Goal: Information Seeking & Learning: Find specific page/section

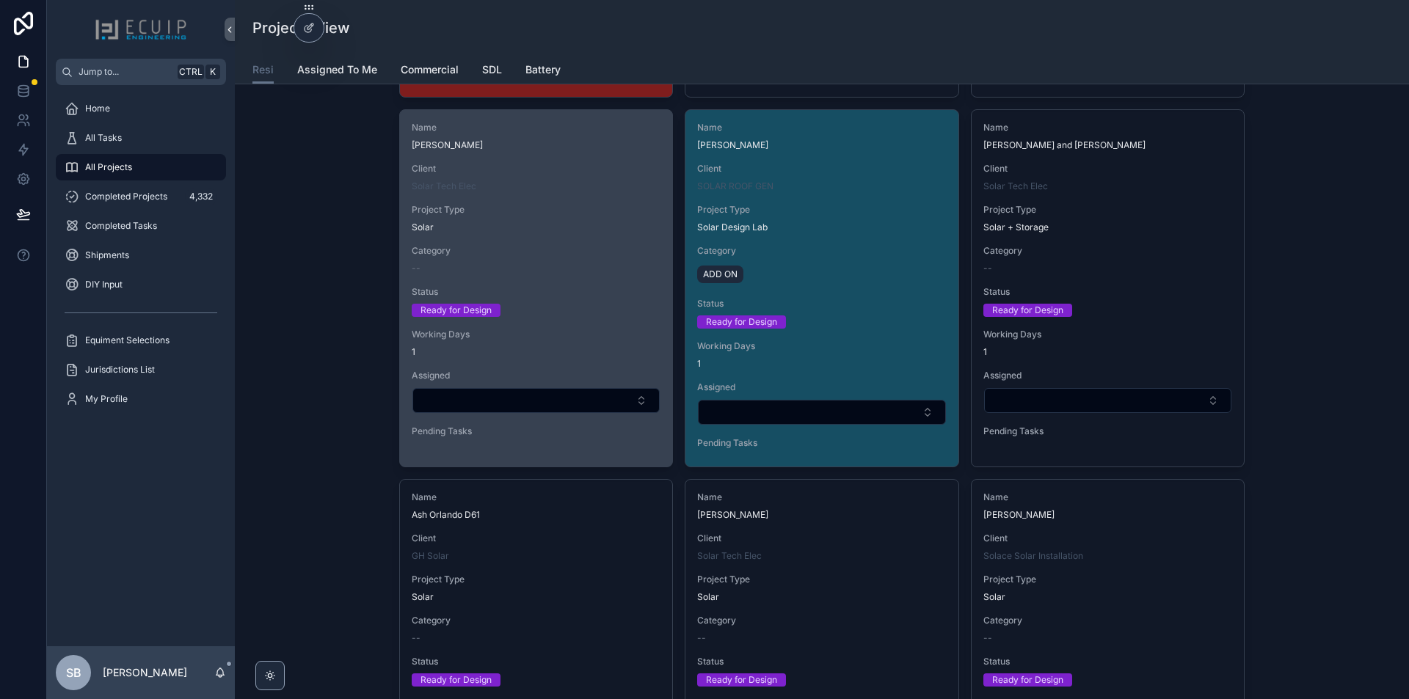
scroll to position [3376, 0]
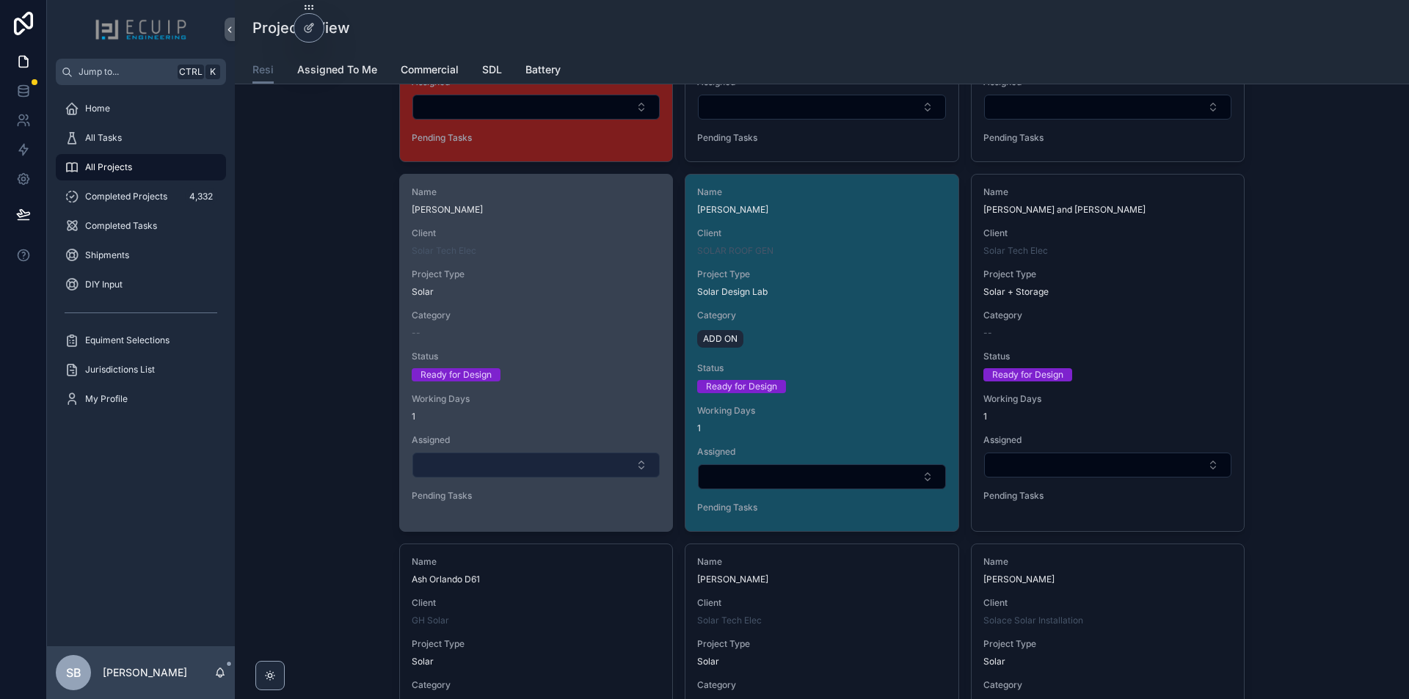
click at [509, 470] on button "Select Button" at bounding box center [535, 465] width 247 height 25
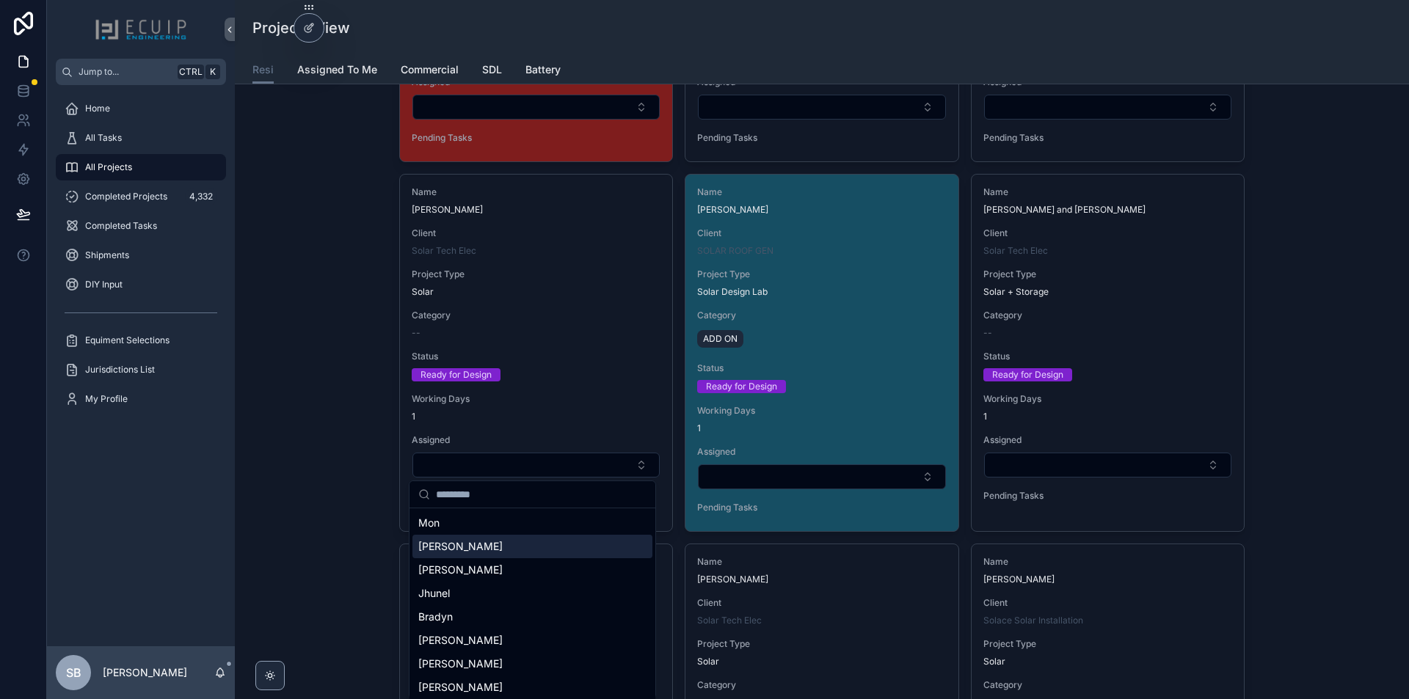
click at [471, 545] on div "Sherri" at bounding box center [532, 546] width 240 height 23
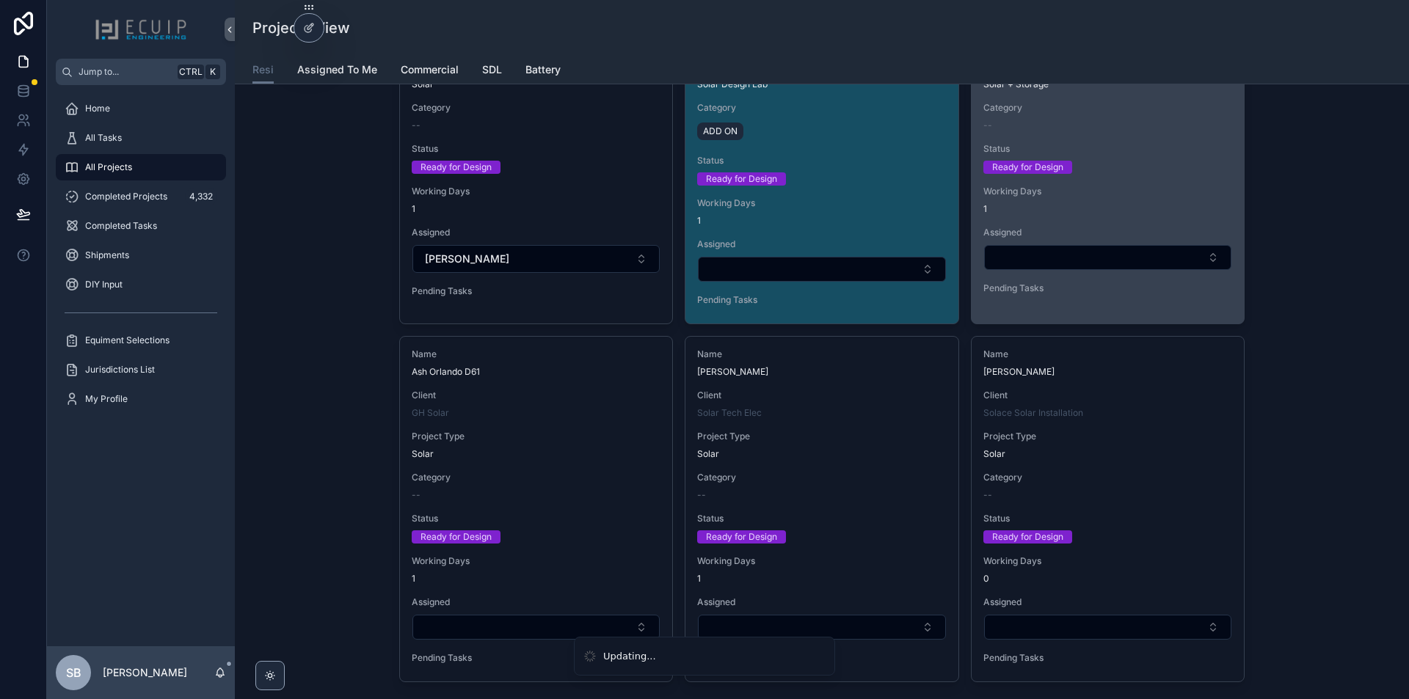
scroll to position [3743, 0]
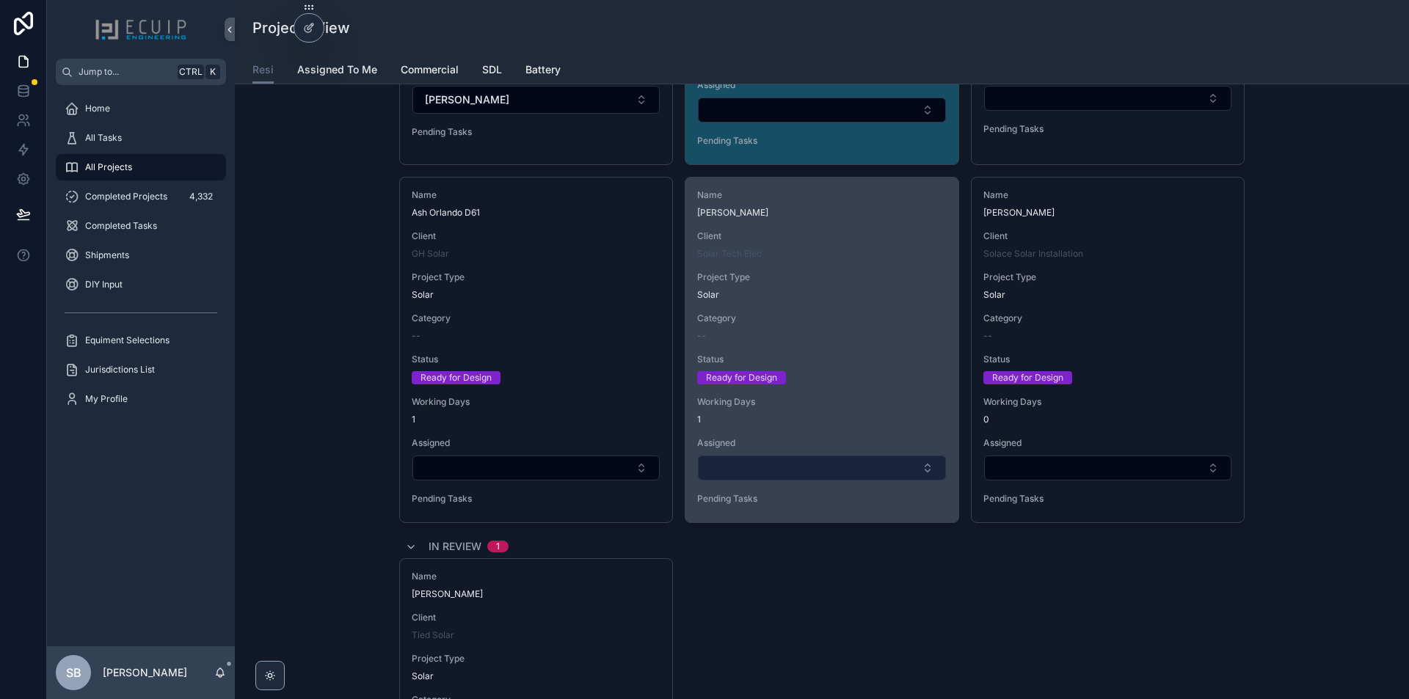
click at [837, 466] on button "Select Button" at bounding box center [821, 468] width 247 height 25
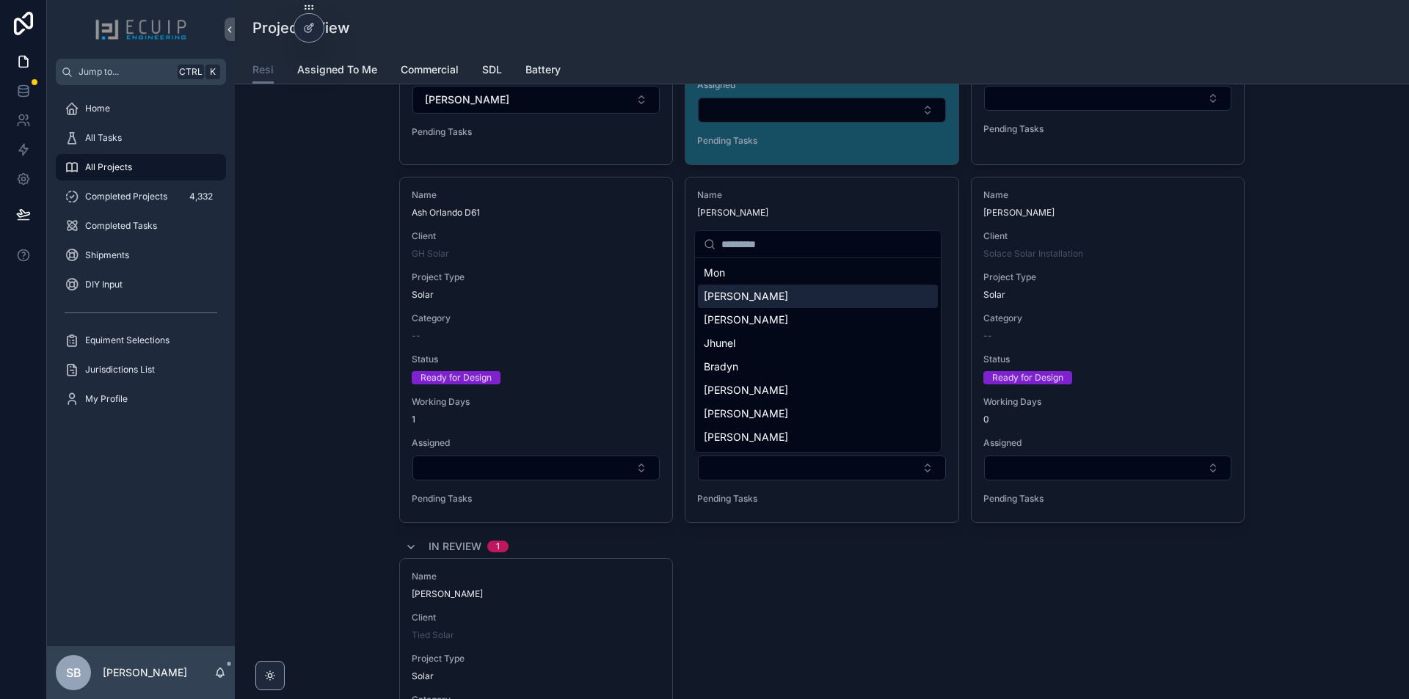
click at [766, 304] on div "Sherri" at bounding box center [818, 296] width 240 height 23
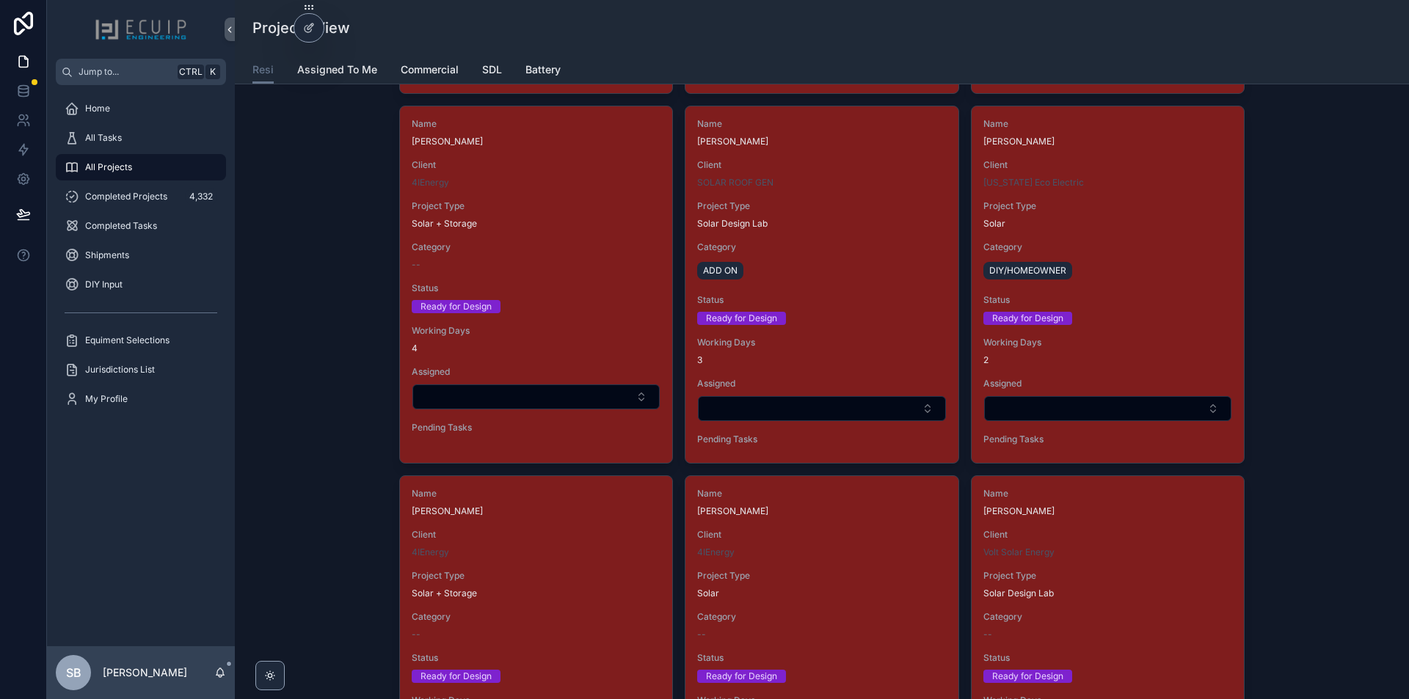
scroll to position [2348, 0]
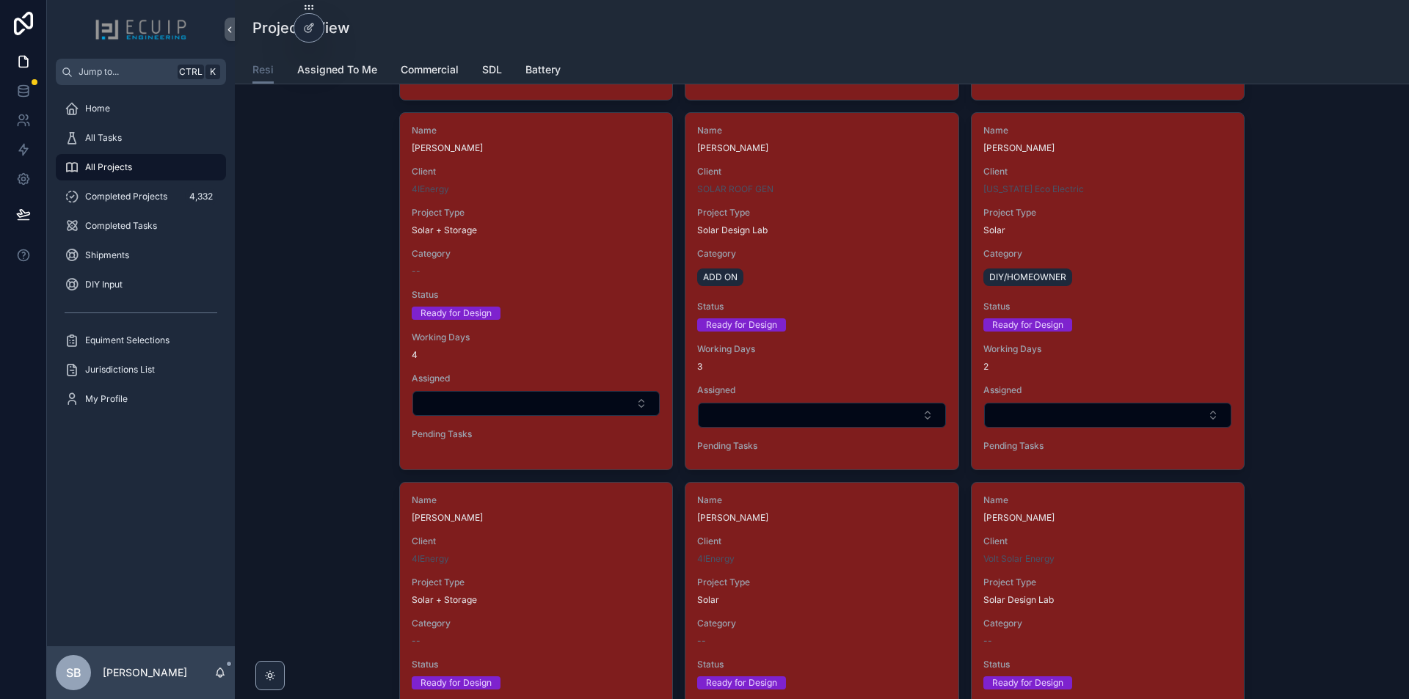
drag, startPoint x: 907, startPoint y: 491, endPoint x: 1252, endPoint y: 413, distance: 353.6
click at [1264, 411] on div "New Project Filter Client Filter Category Submitted 5 Name Kimberly Chow Client…" at bounding box center [822, 251] width 1151 height 5006
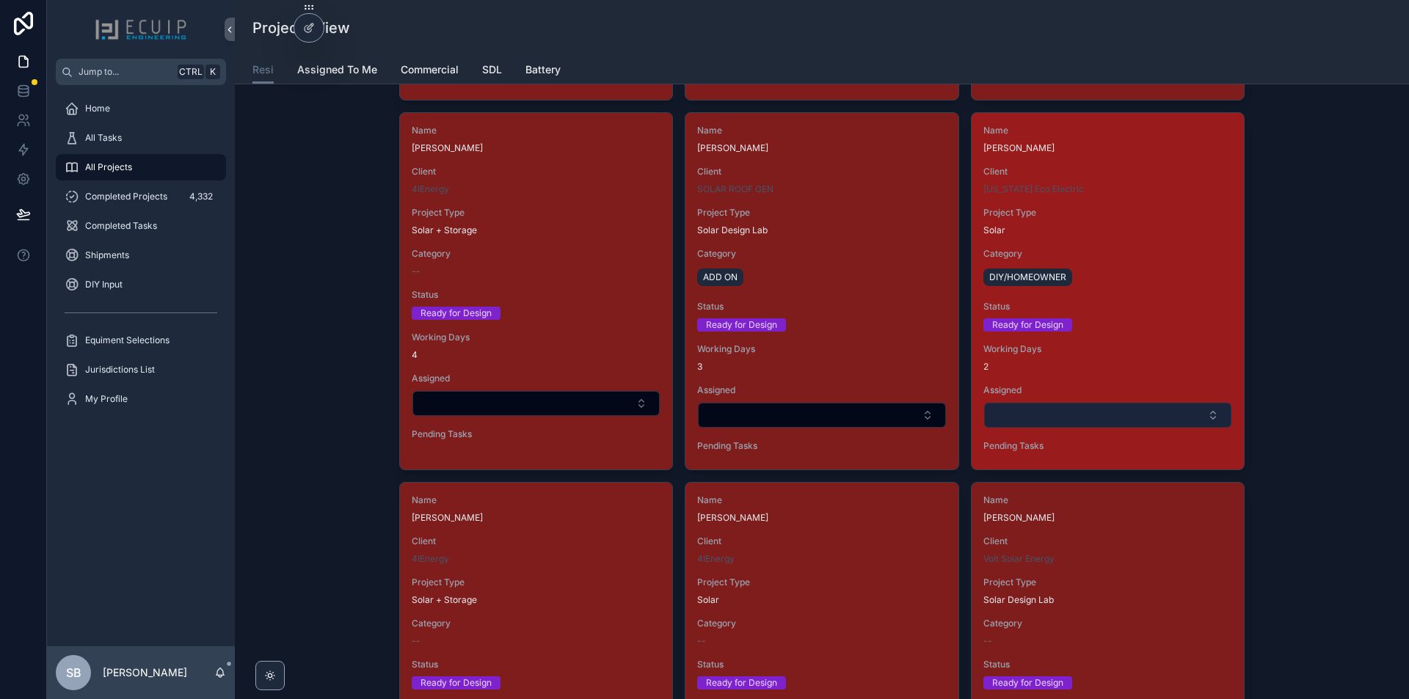
click at [1159, 415] on button "Select Button" at bounding box center [1107, 415] width 247 height 25
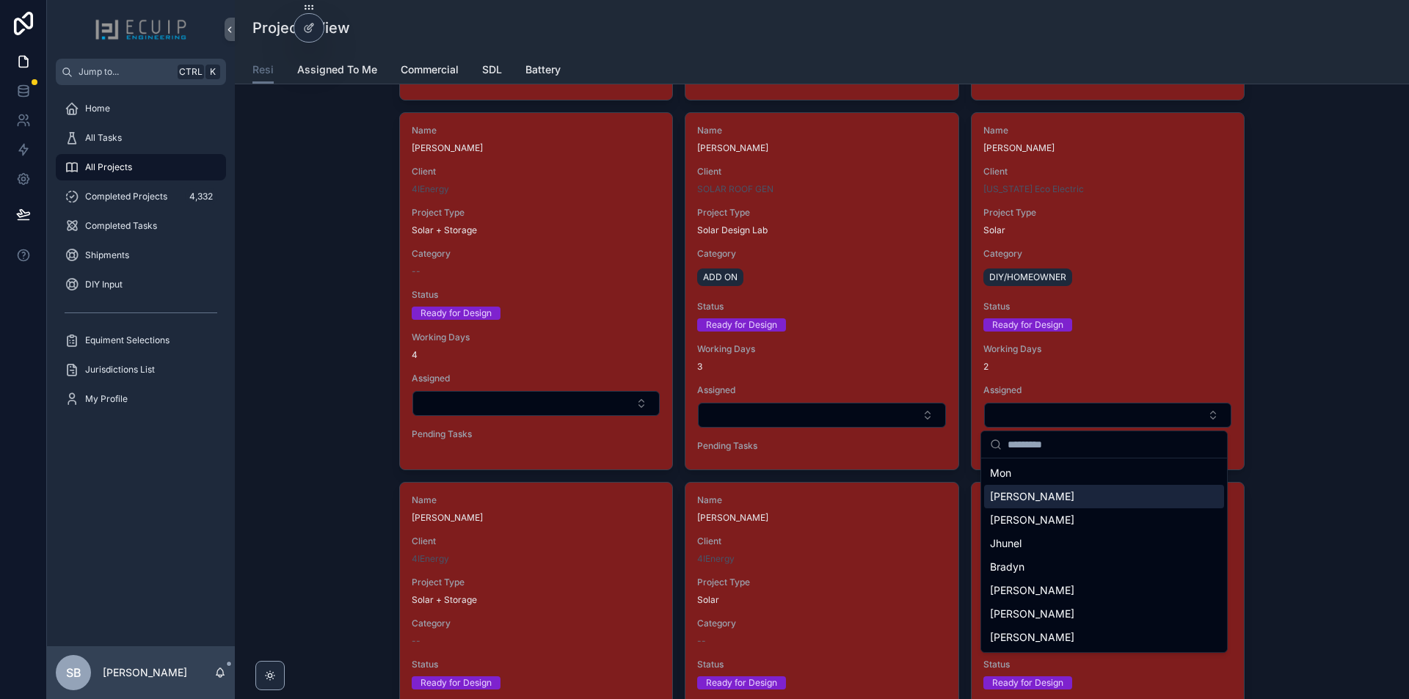
click at [1012, 499] on span "Sherri" at bounding box center [1032, 496] width 84 height 15
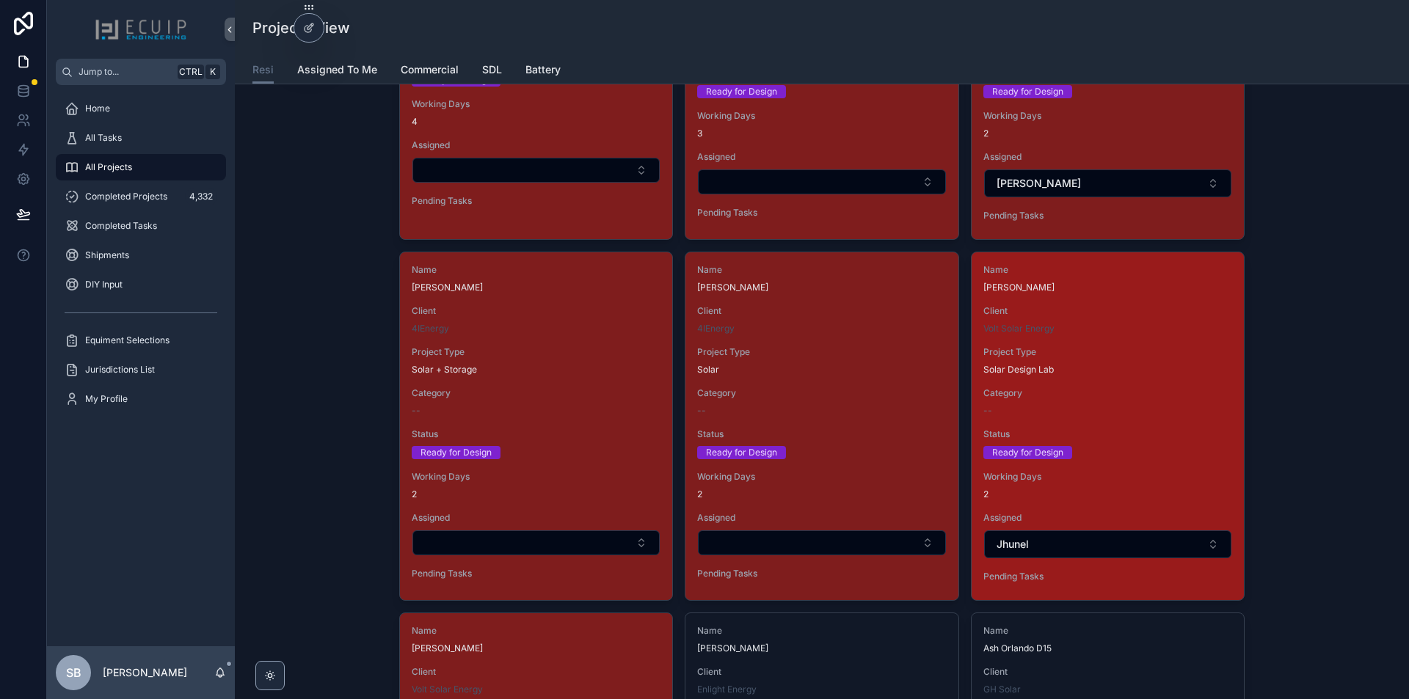
scroll to position [2715, 0]
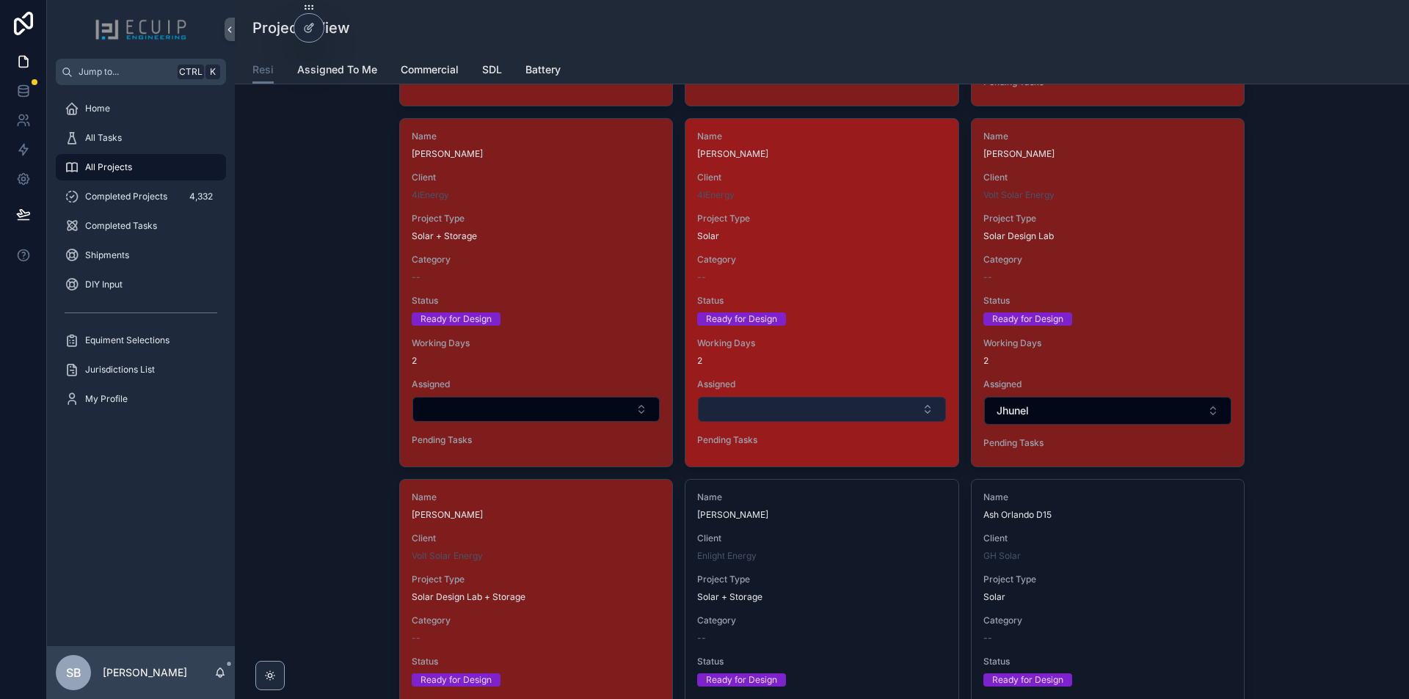
click at [784, 408] on button "Select Button" at bounding box center [821, 409] width 247 height 25
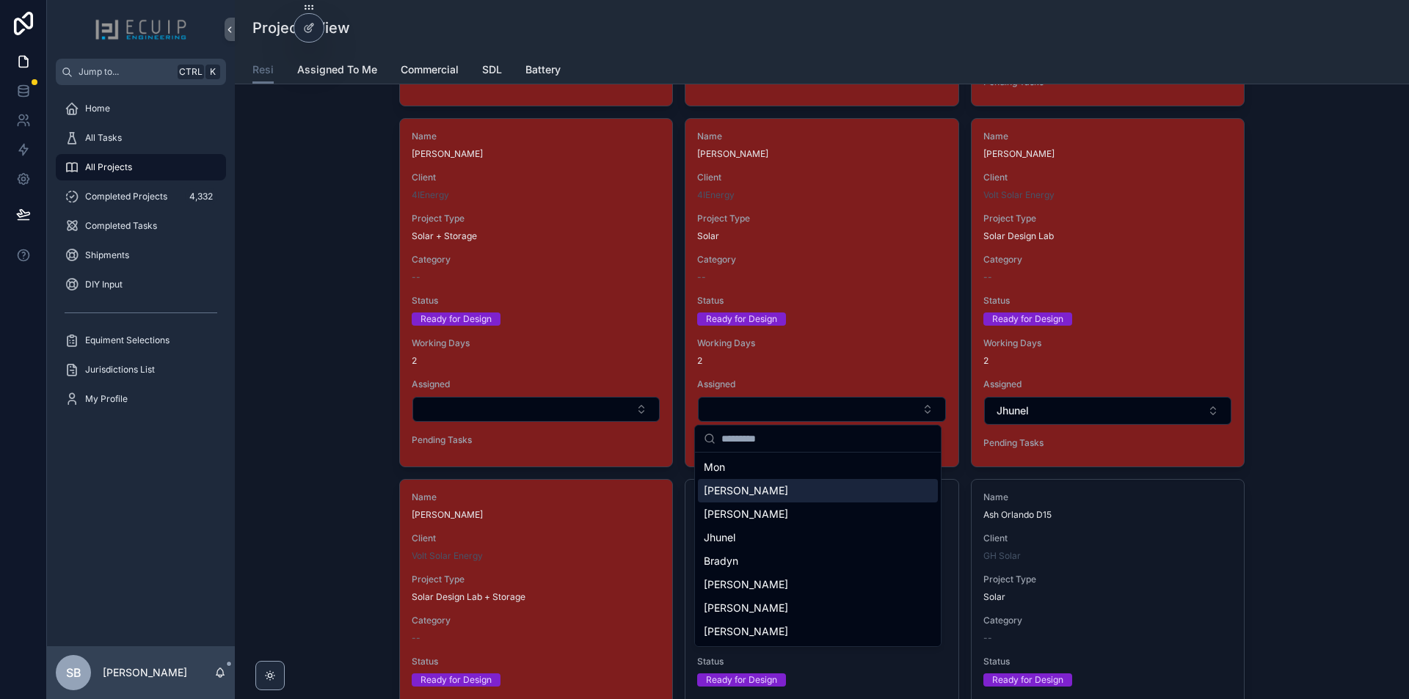
click at [743, 492] on div "Sherri" at bounding box center [818, 490] width 240 height 23
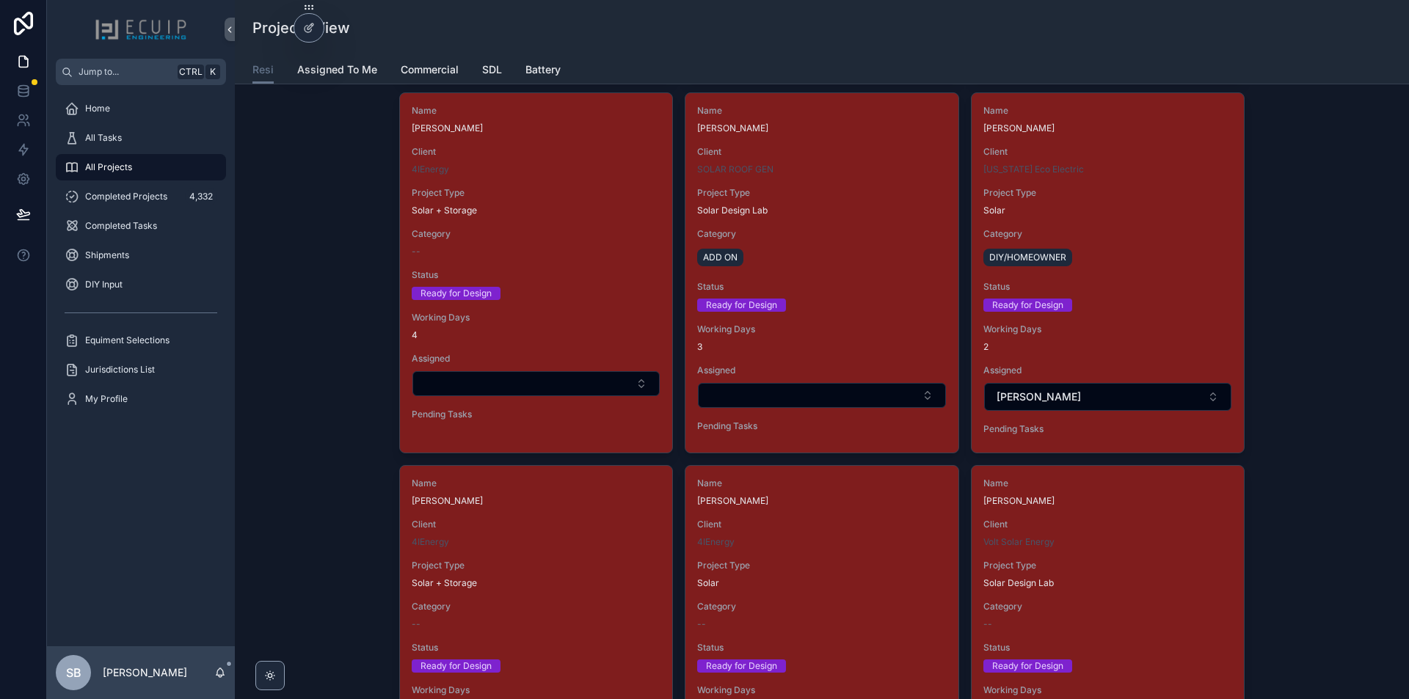
scroll to position [2495, 0]
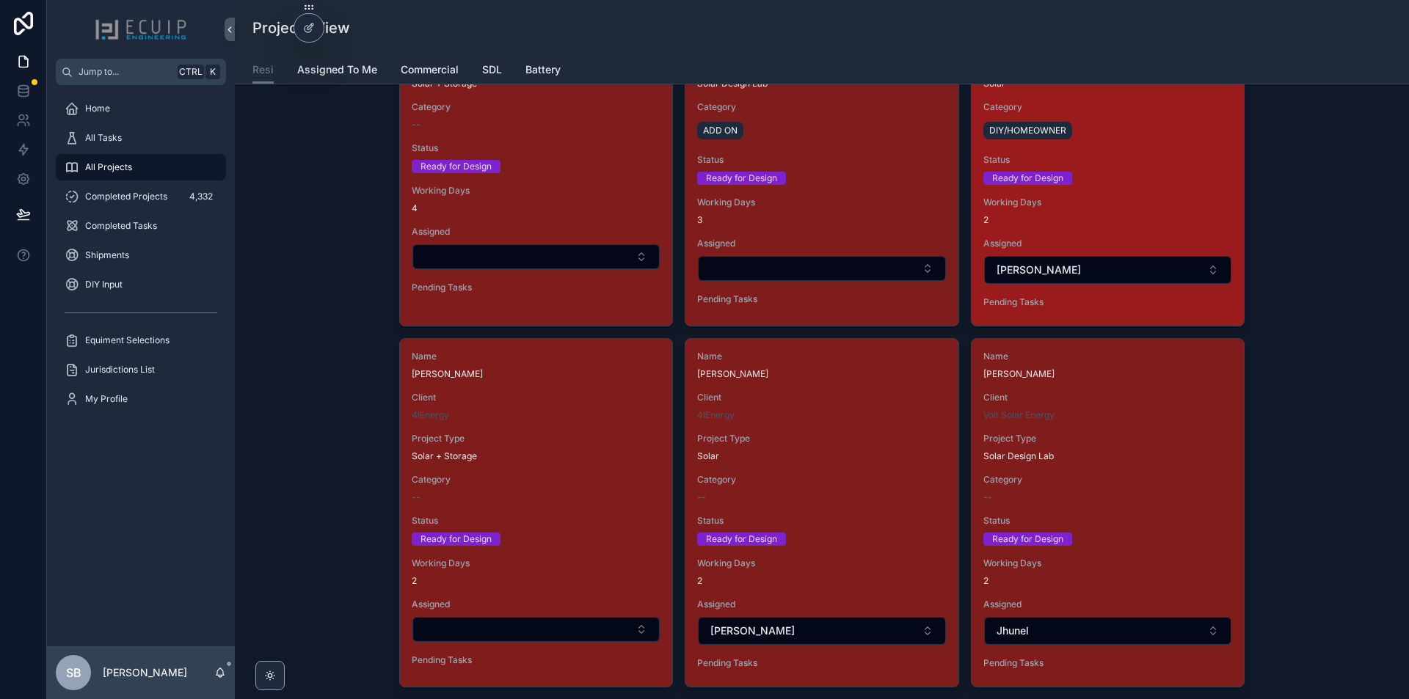
click at [1083, 190] on div "Name Kedir Felix Client Florida Eco Electric Project Type Solar Category DIY/HO…" at bounding box center [1108, 146] width 272 height 360
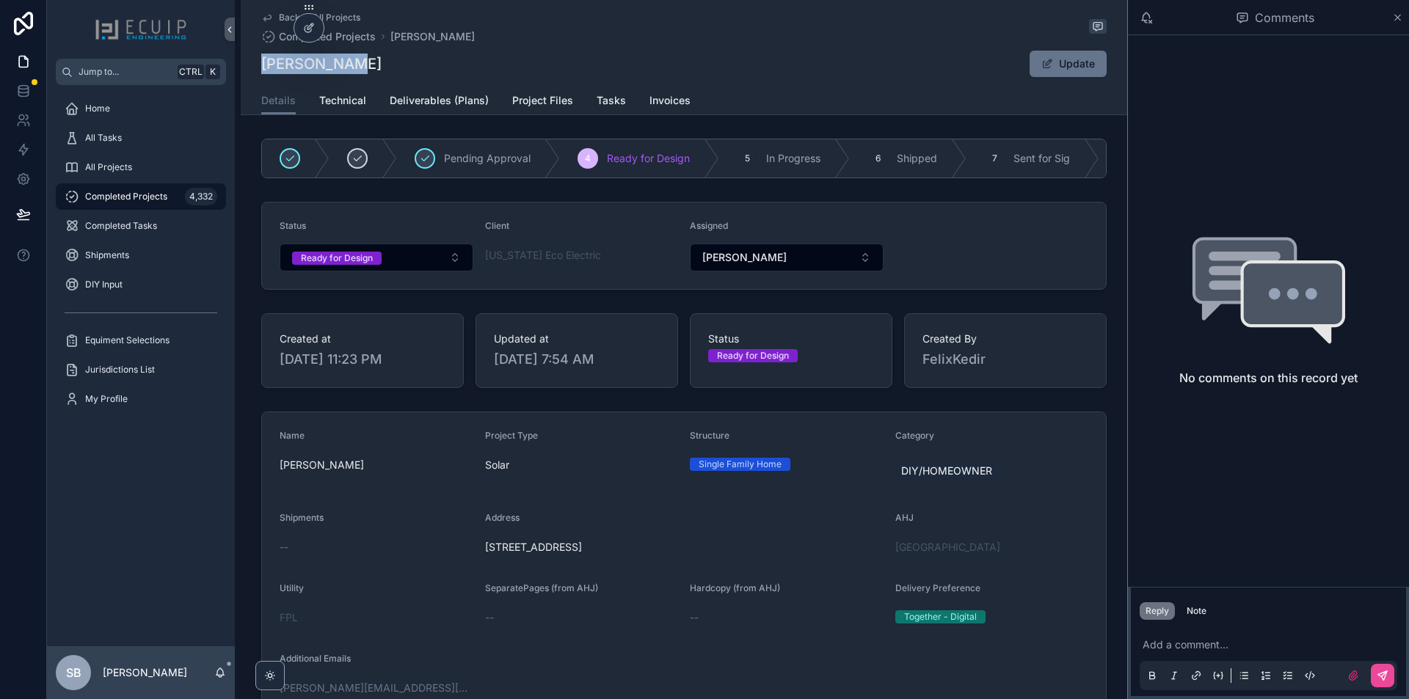
drag, startPoint x: 342, startPoint y: 56, endPoint x: 259, endPoint y: 71, distance: 84.3
click at [261, 71] on div "Kedir Felix Update" at bounding box center [683, 64] width 845 height 28
copy h1 "Kedir Felix"
drag, startPoint x: 690, startPoint y: 559, endPoint x: 477, endPoint y: 567, distance: 213.0
click at [477, 567] on form "Name Kedir Felix Project Type Solar Structure Single Family Home Category DIY/H…" at bounding box center [684, 657] width 844 height 490
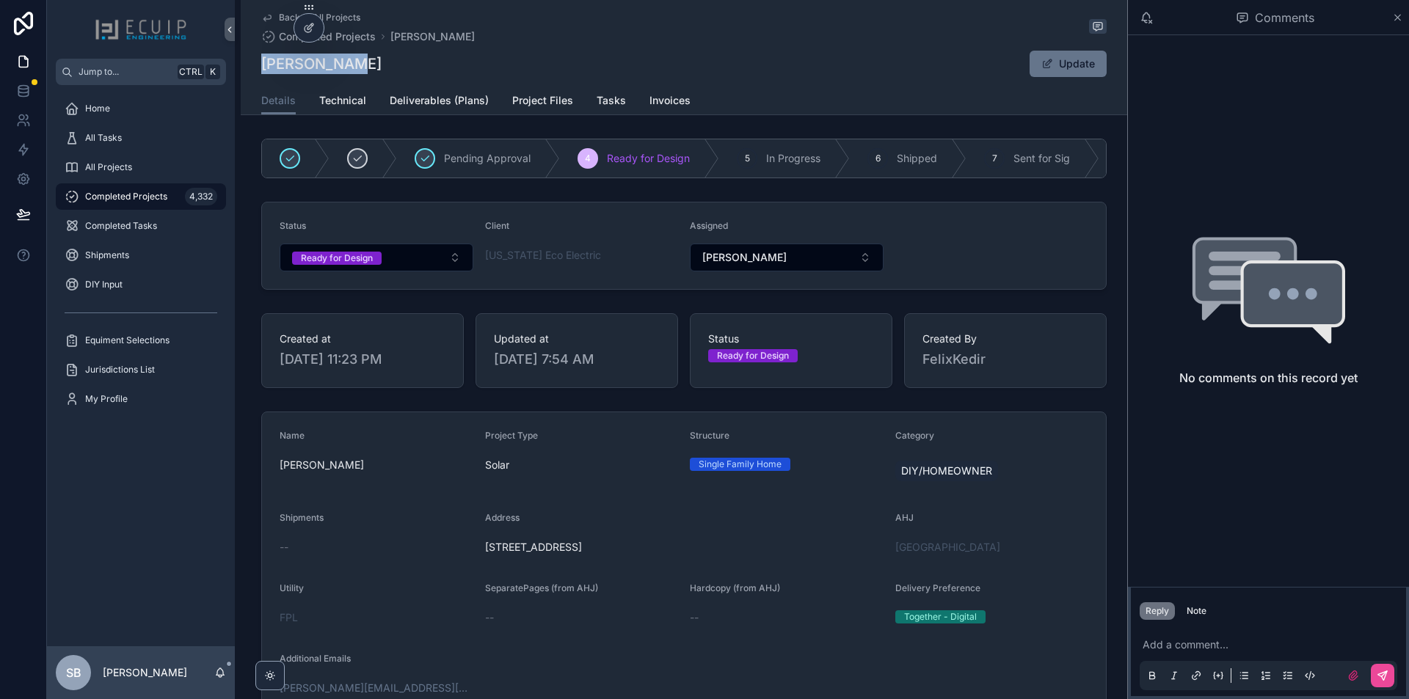
copy span "17 S Oleander ave Daytona Beach FL 32118"
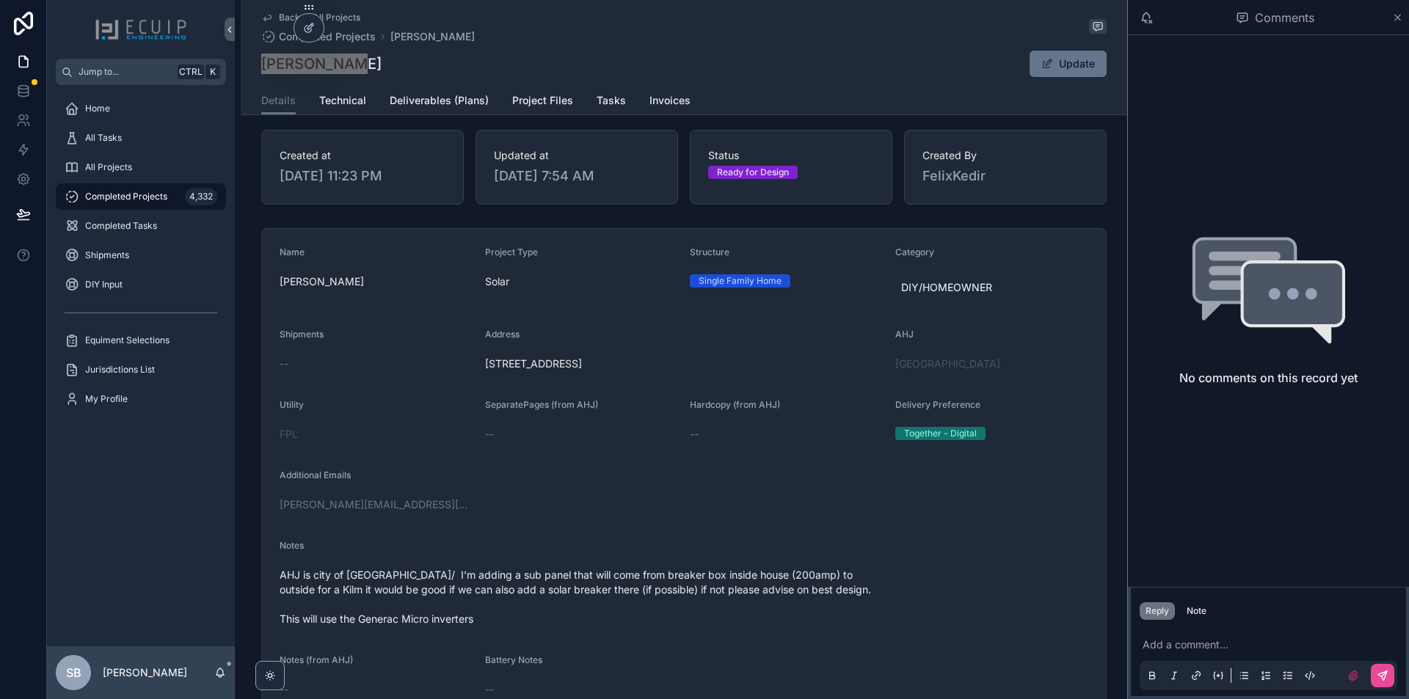
scroll to position [294, 0]
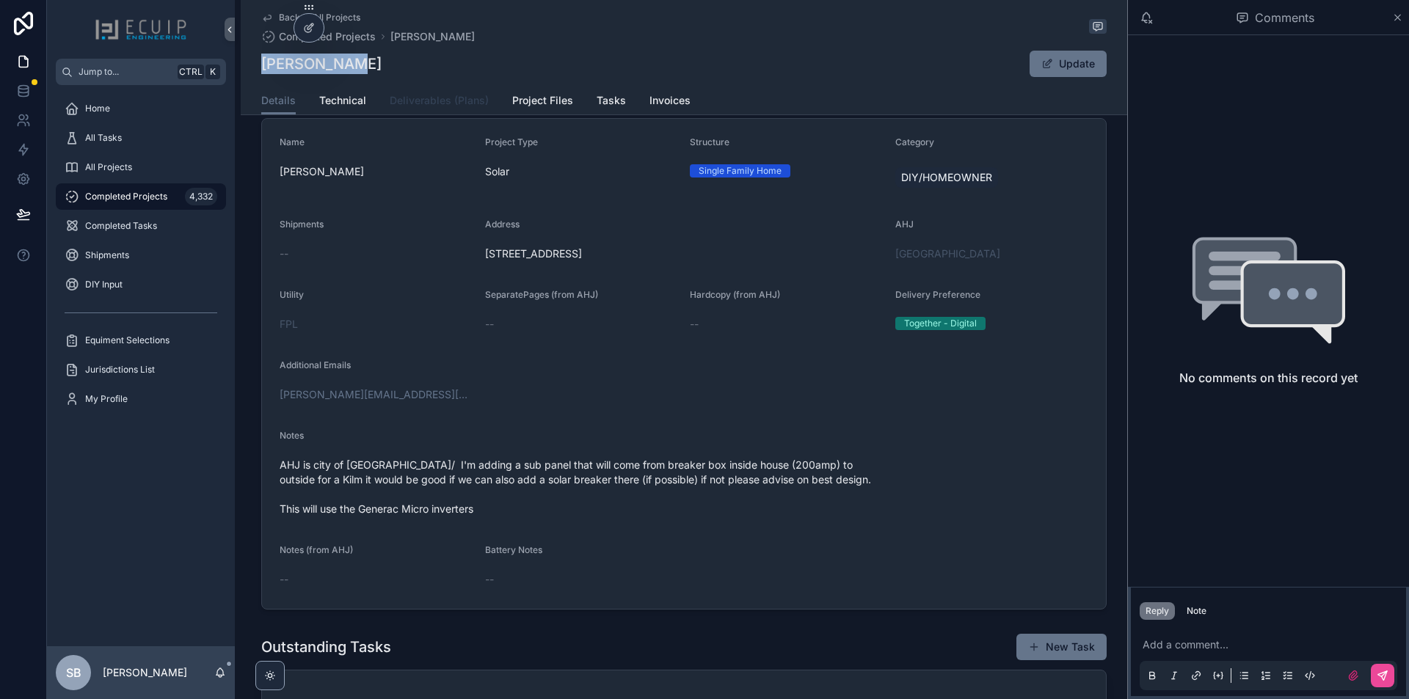
click at [420, 101] on span "Deliverables (Plans)" at bounding box center [439, 100] width 99 height 15
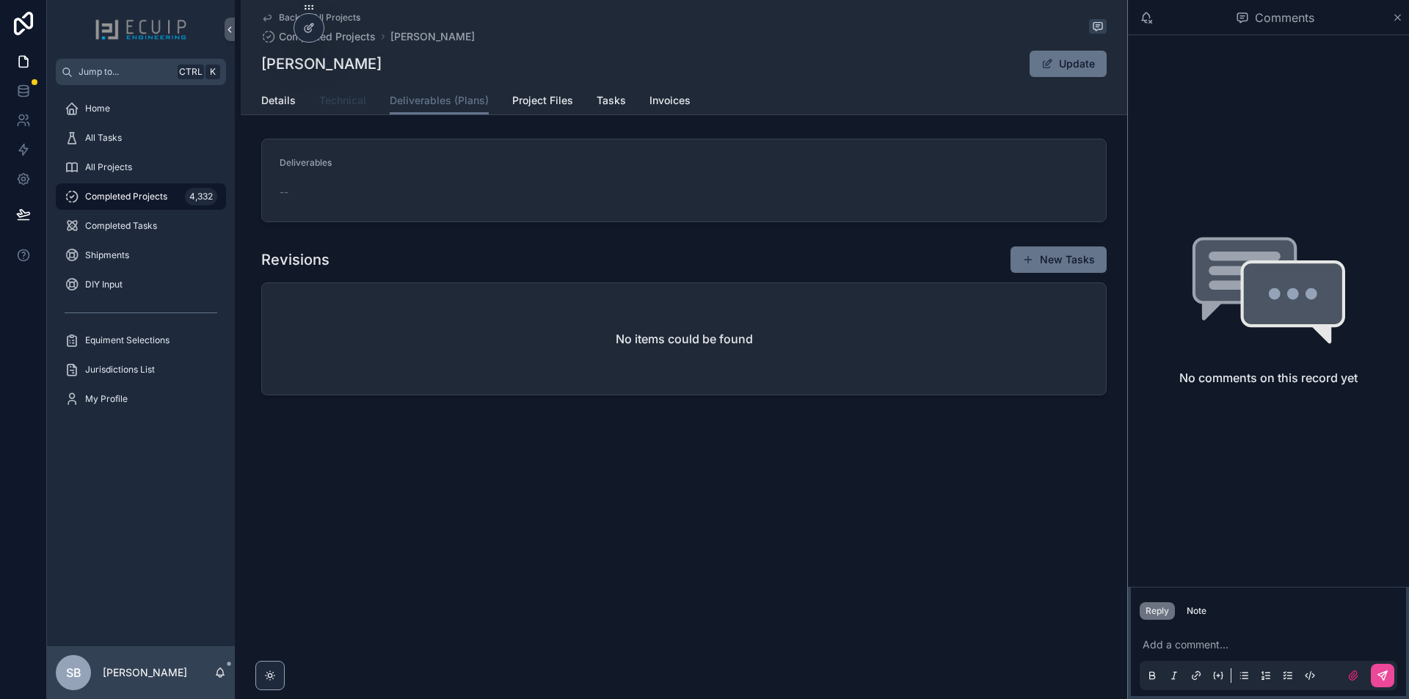
click at [353, 105] on span "Technical" at bounding box center [342, 100] width 47 height 15
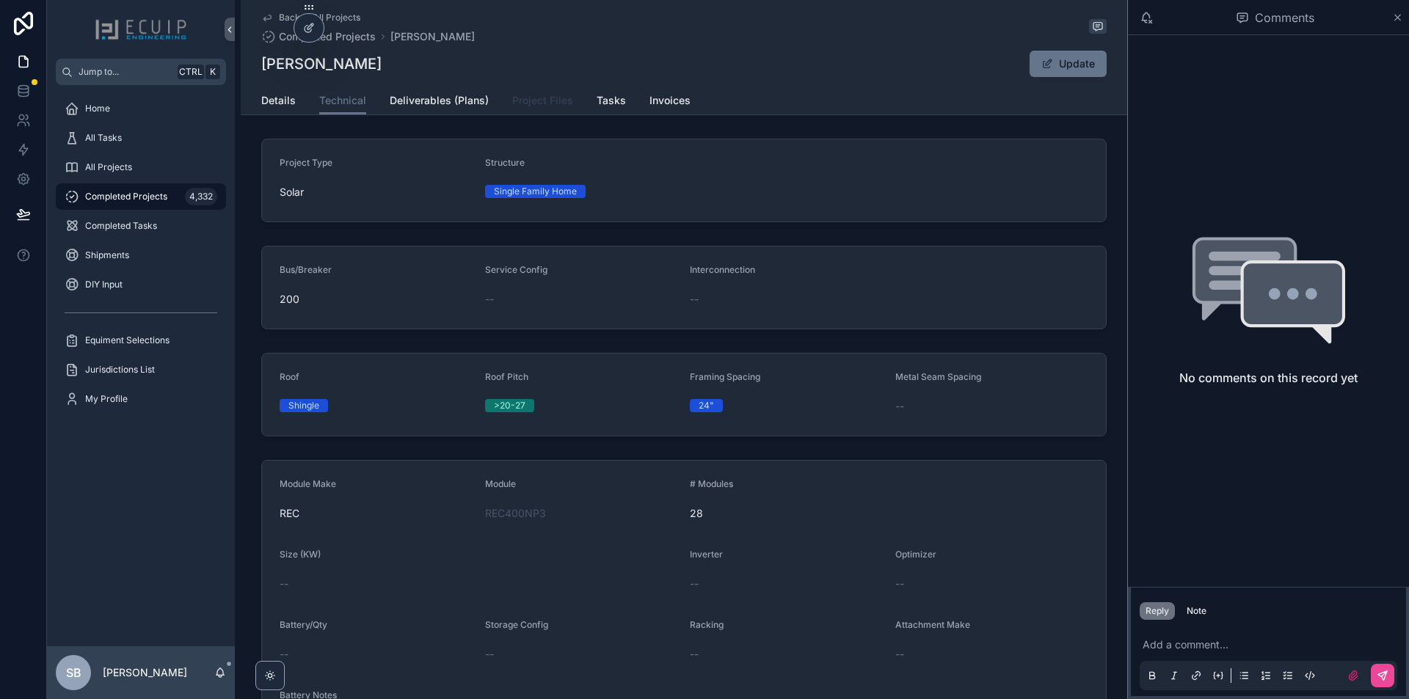
click at [531, 93] on span "Project Files" at bounding box center [542, 100] width 61 height 15
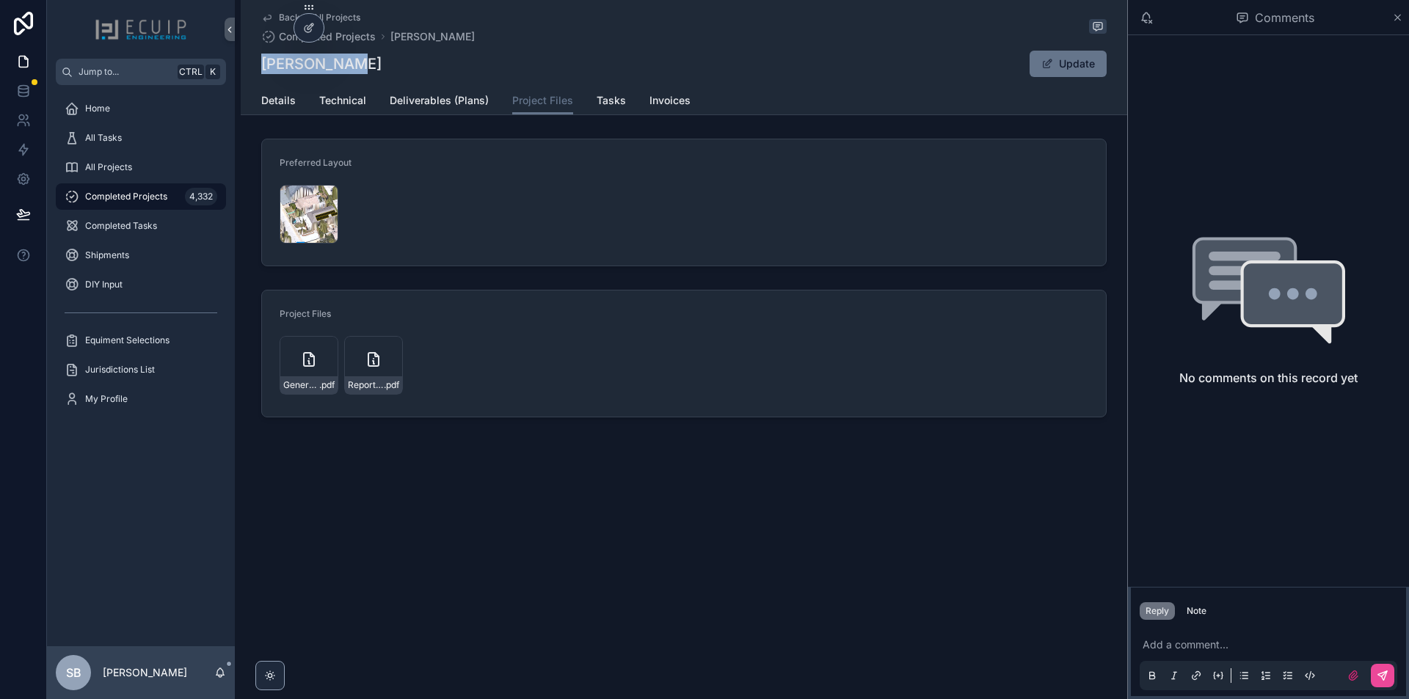
drag, startPoint x: 347, startPoint y: 68, endPoint x: 263, endPoint y: 71, distance: 84.4
click at [263, 71] on div "Kedir Felix Update" at bounding box center [683, 64] width 845 height 28
copy h1 "Kedir Felix"
drag, startPoint x: 366, startPoint y: 359, endPoint x: 432, endPoint y: 327, distance: 73.5
click at [432, 327] on div "Project Files Generac-PWRmicro-PM-820-and-PMSC-Technical-Specification .pdf Rep…" at bounding box center [684, 353] width 809 height 91
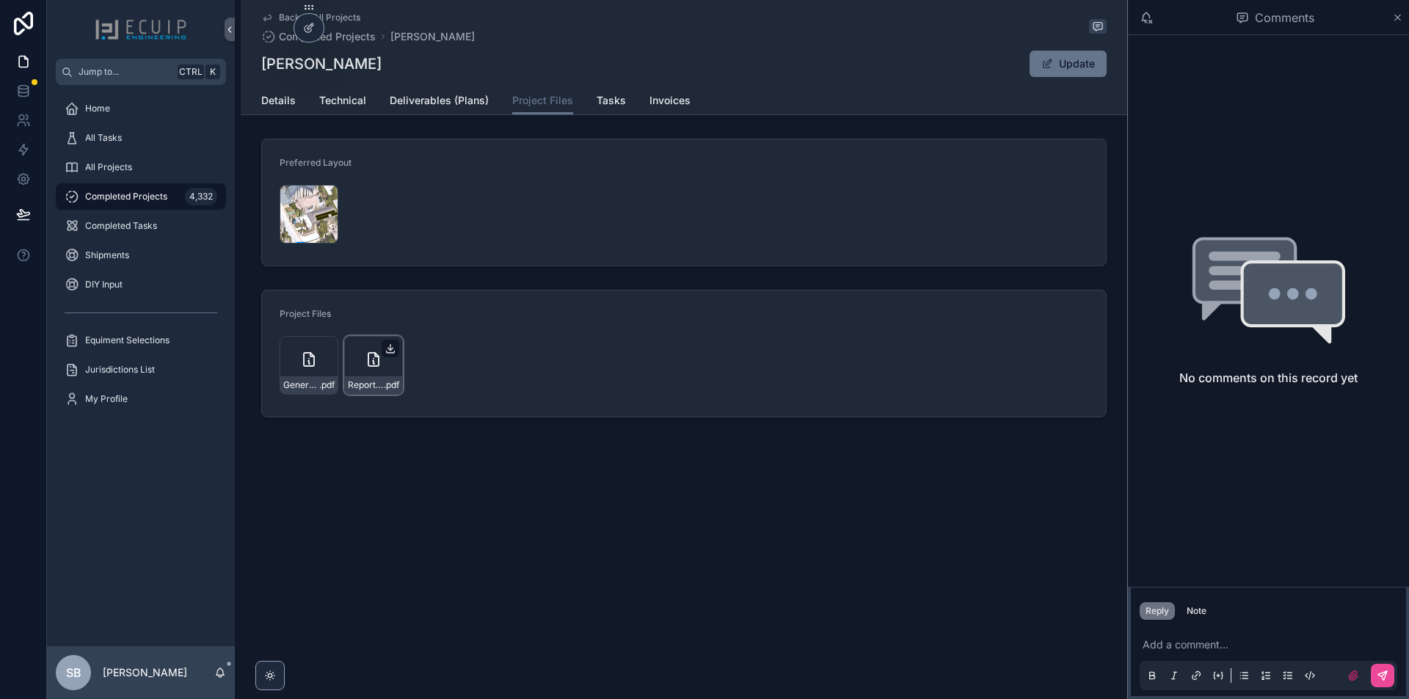
click at [394, 349] on icon "scrollable content" at bounding box center [391, 349] width 12 height 12
click at [323, 353] on icon "scrollable content" at bounding box center [326, 352] width 8 height 2
click at [294, 206] on div "17sOleandermock .png" at bounding box center [309, 214] width 59 height 59
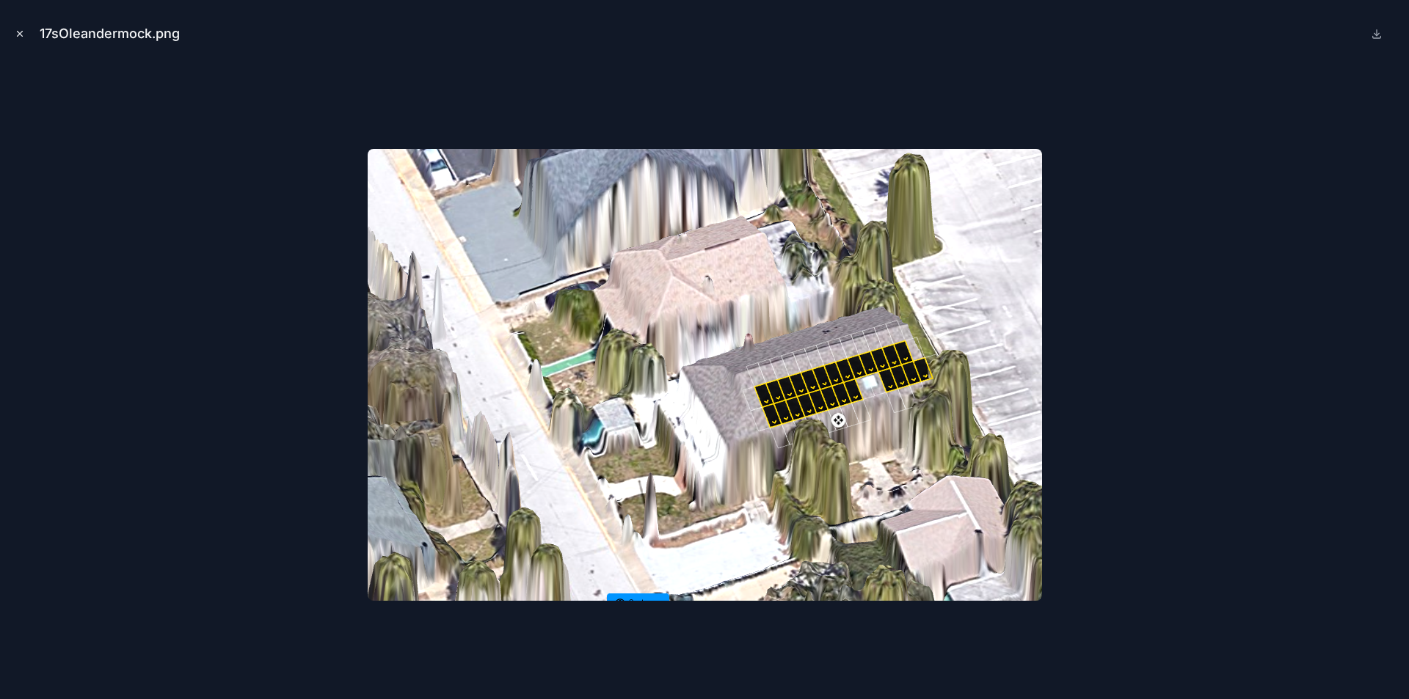
click at [20, 33] on icon "Close modal" at bounding box center [20, 34] width 10 height 10
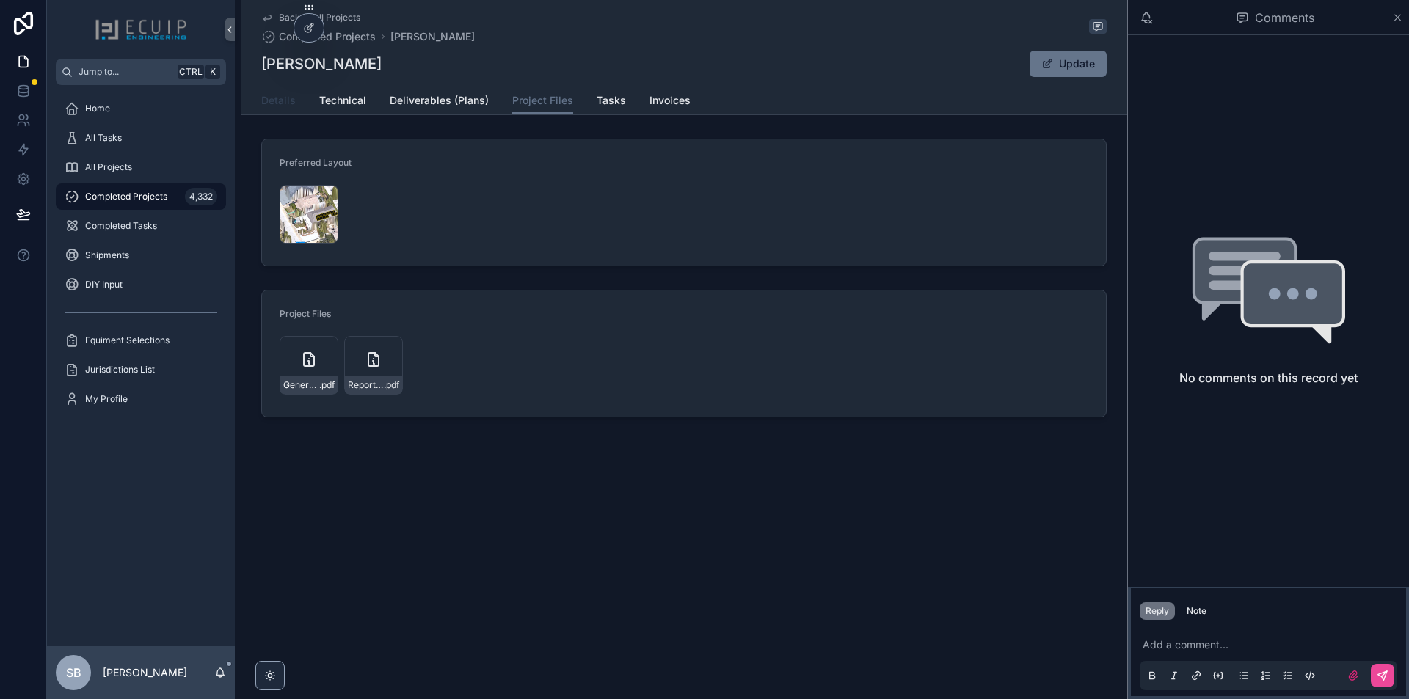
click at [283, 105] on span "Details" at bounding box center [278, 100] width 34 height 15
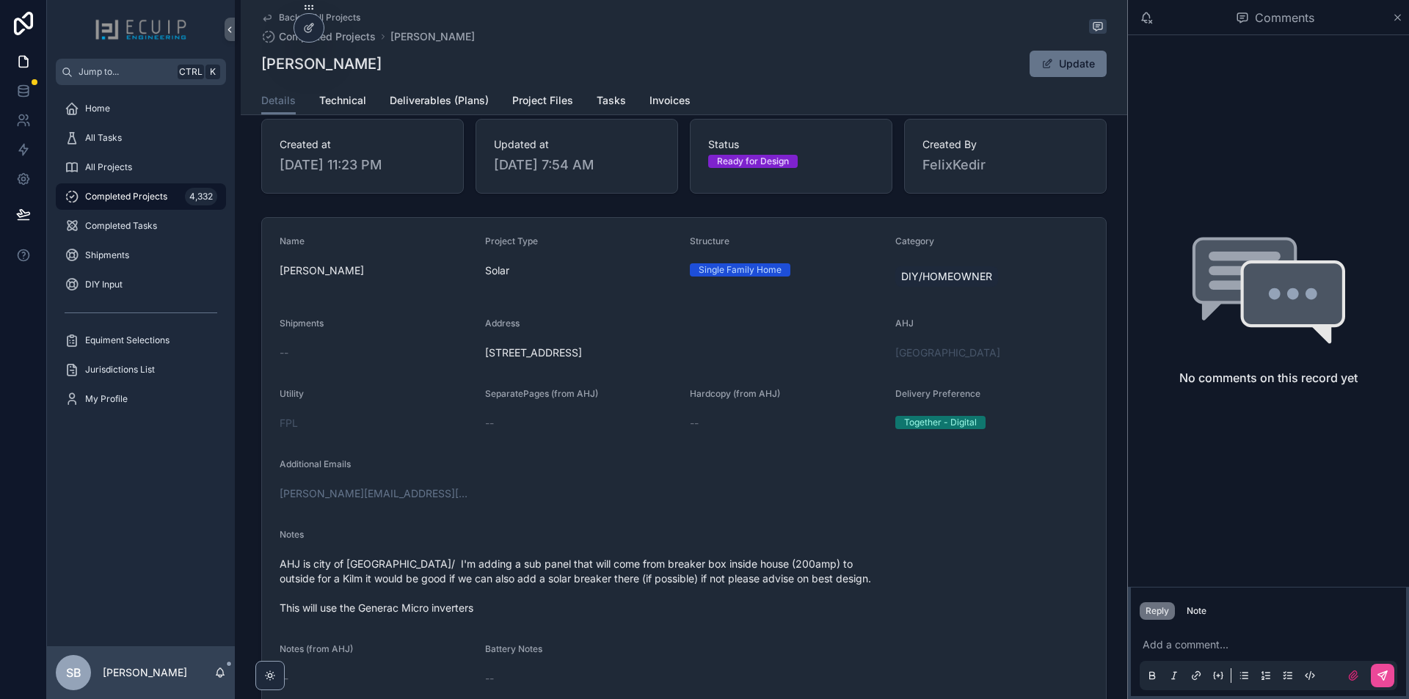
scroll to position [220, 0]
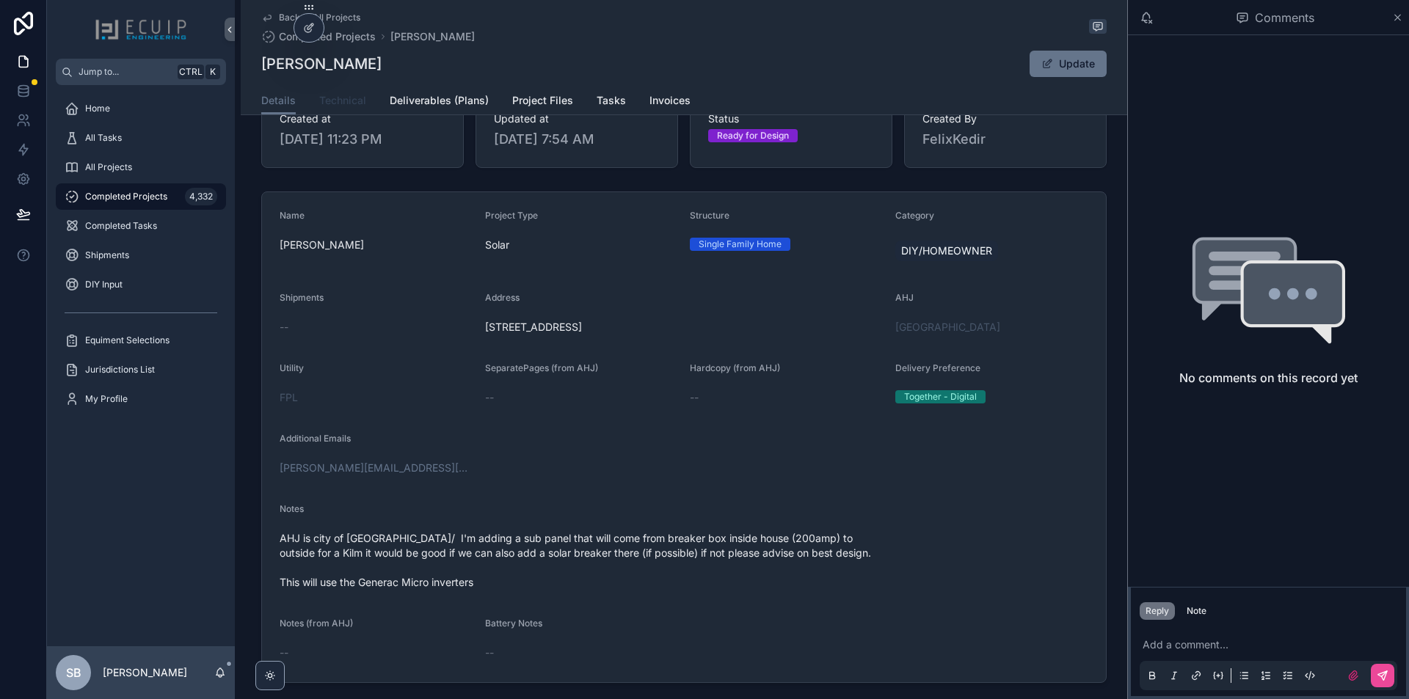
click at [358, 104] on span "Technical" at bounding box center [342, 100] width 47 height 15
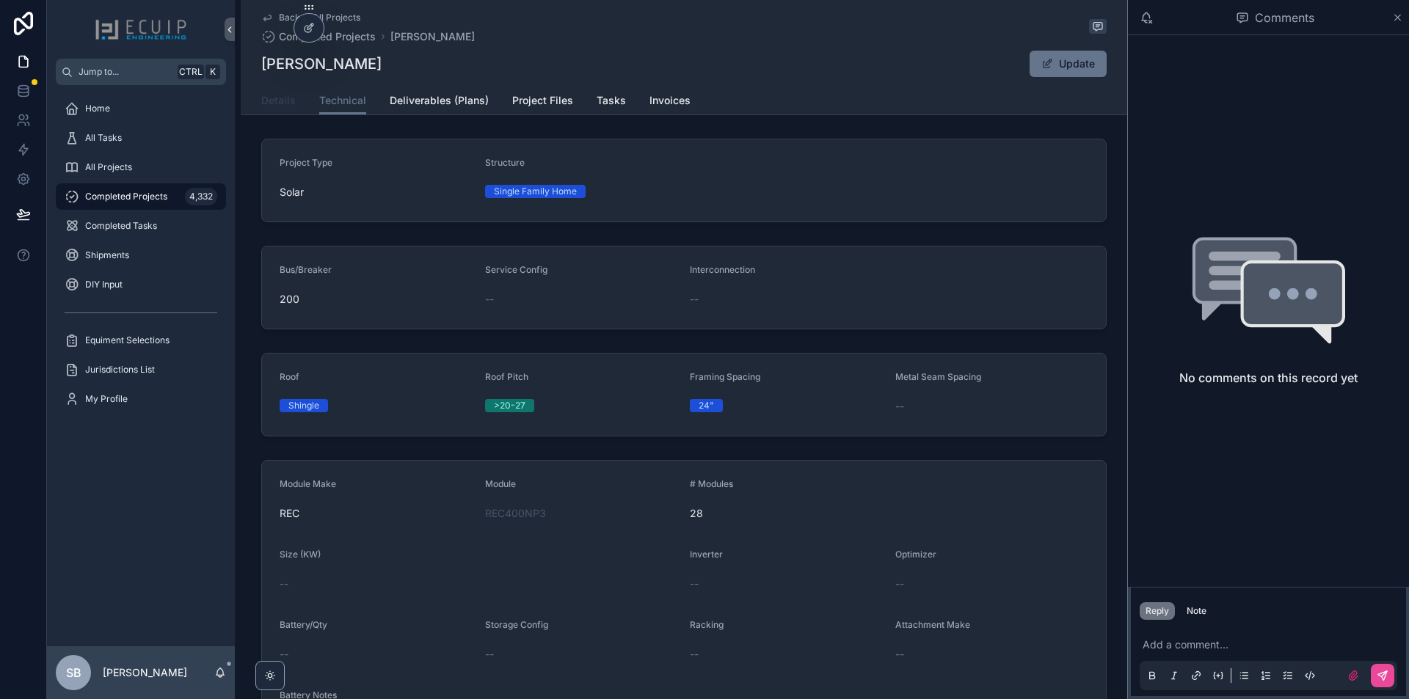
click at [278, 109] on link "Details" at bounding box center [278, 101] width 34 height 29
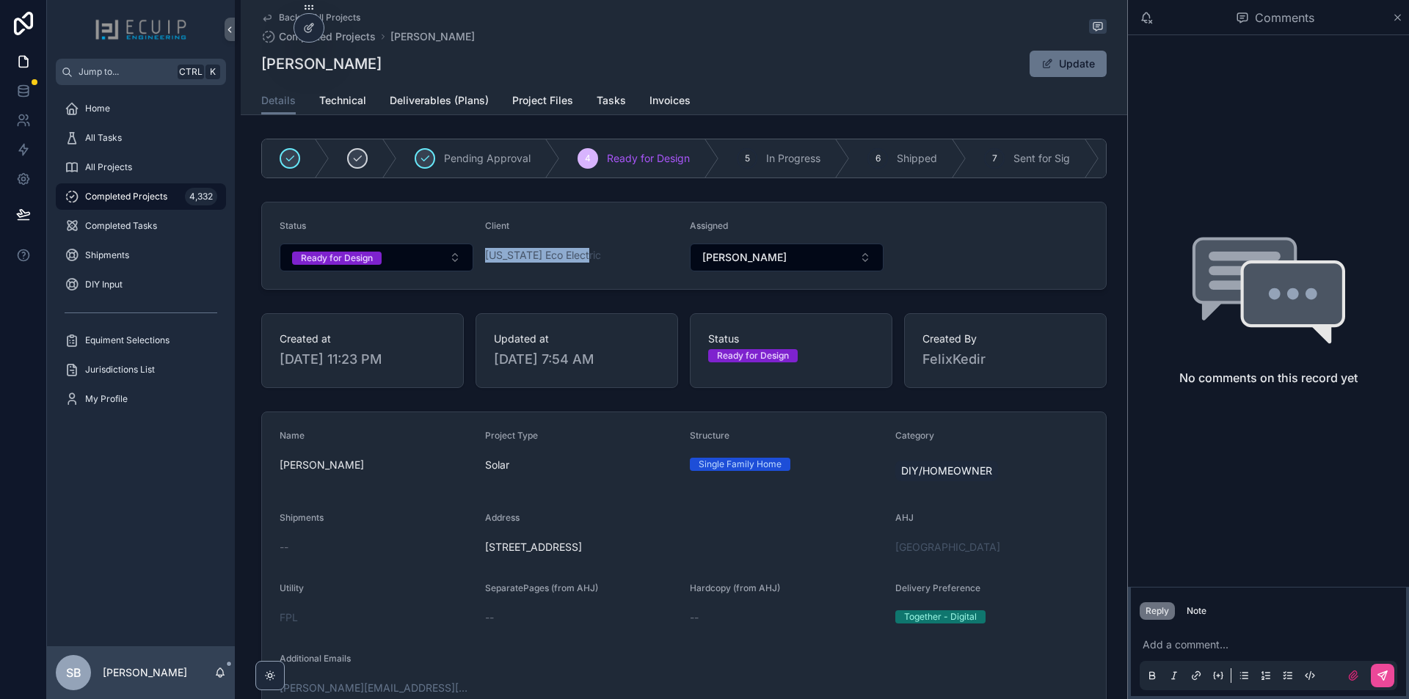
drag, startPoint x: 581, startPoint y: 267, endPoint x: 481, endPoint y: 270, distance: 99.8
click at [485, 267] on div "Florida Eco Electric" at bounding box center [582, 255] width 194 height 23
copy span "Florida Eco Electric"
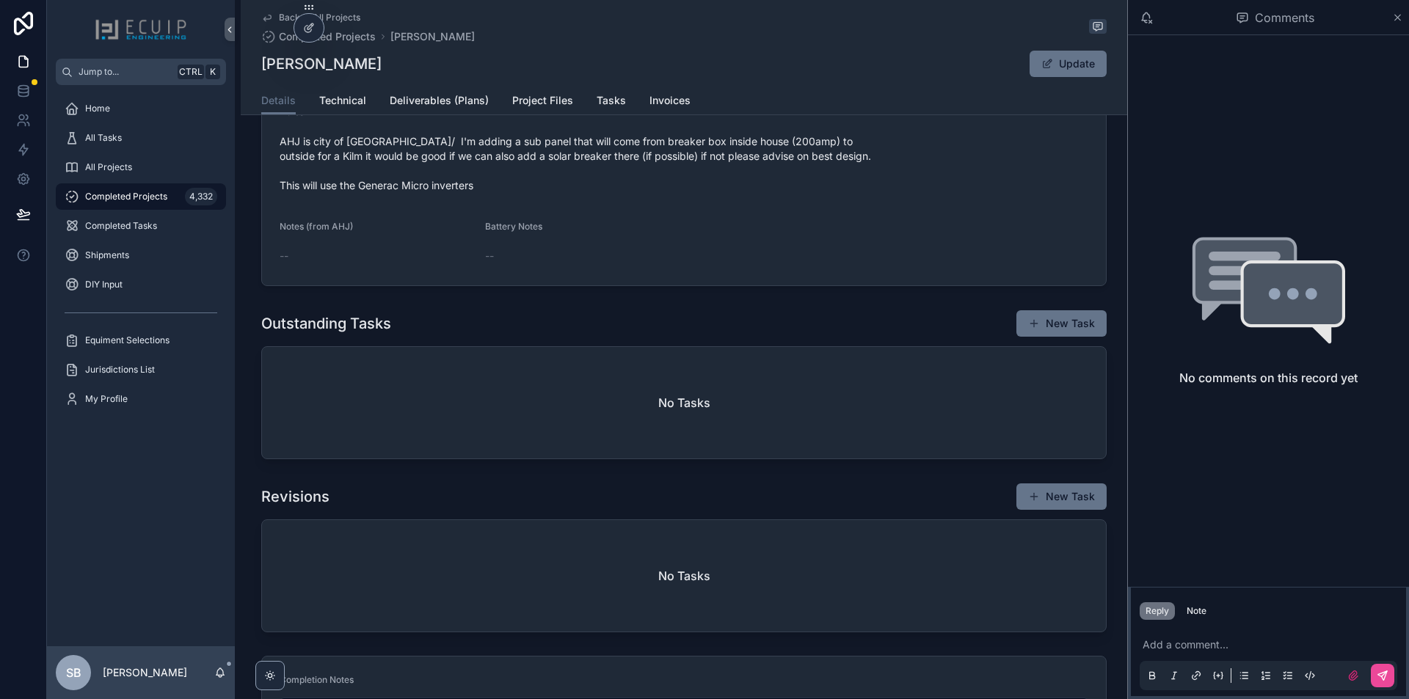
scroll to position [660, 0]
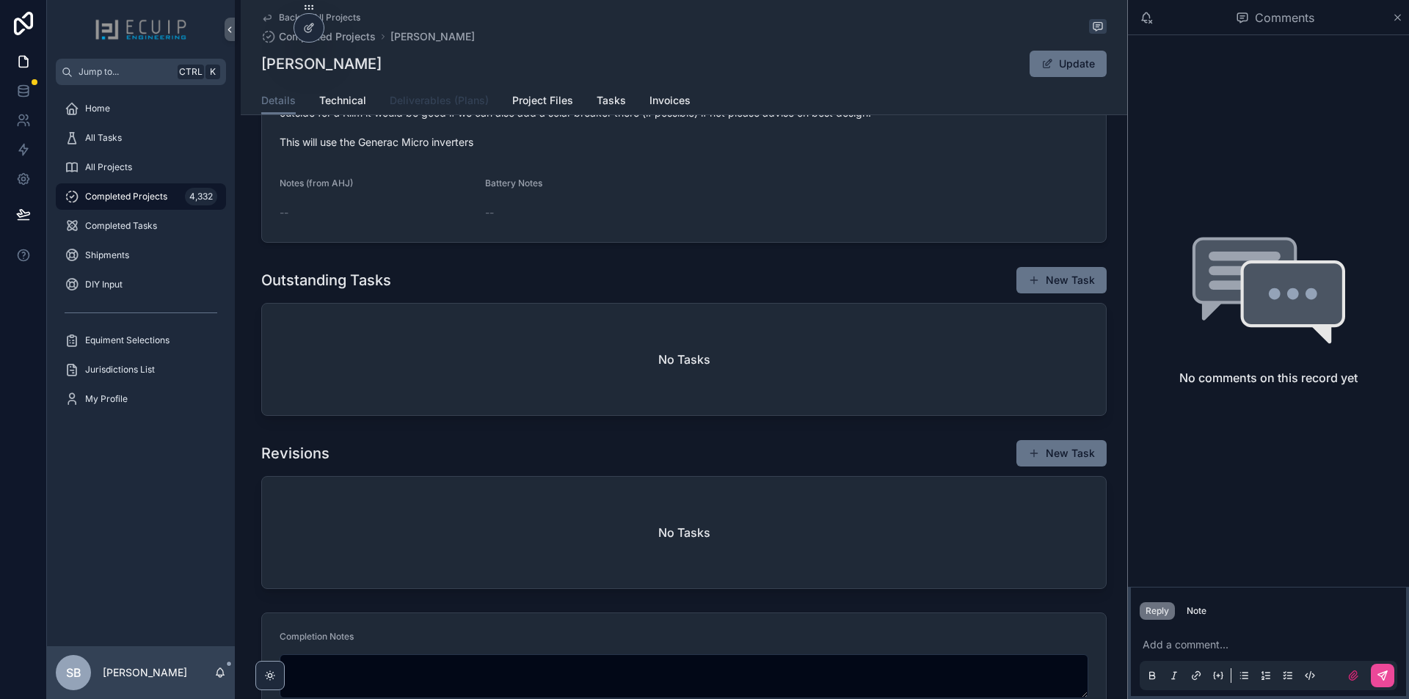
click at [459, 103] on span "Deliverables (Plans)" at bounding box center [439, 100] width 99 height 15
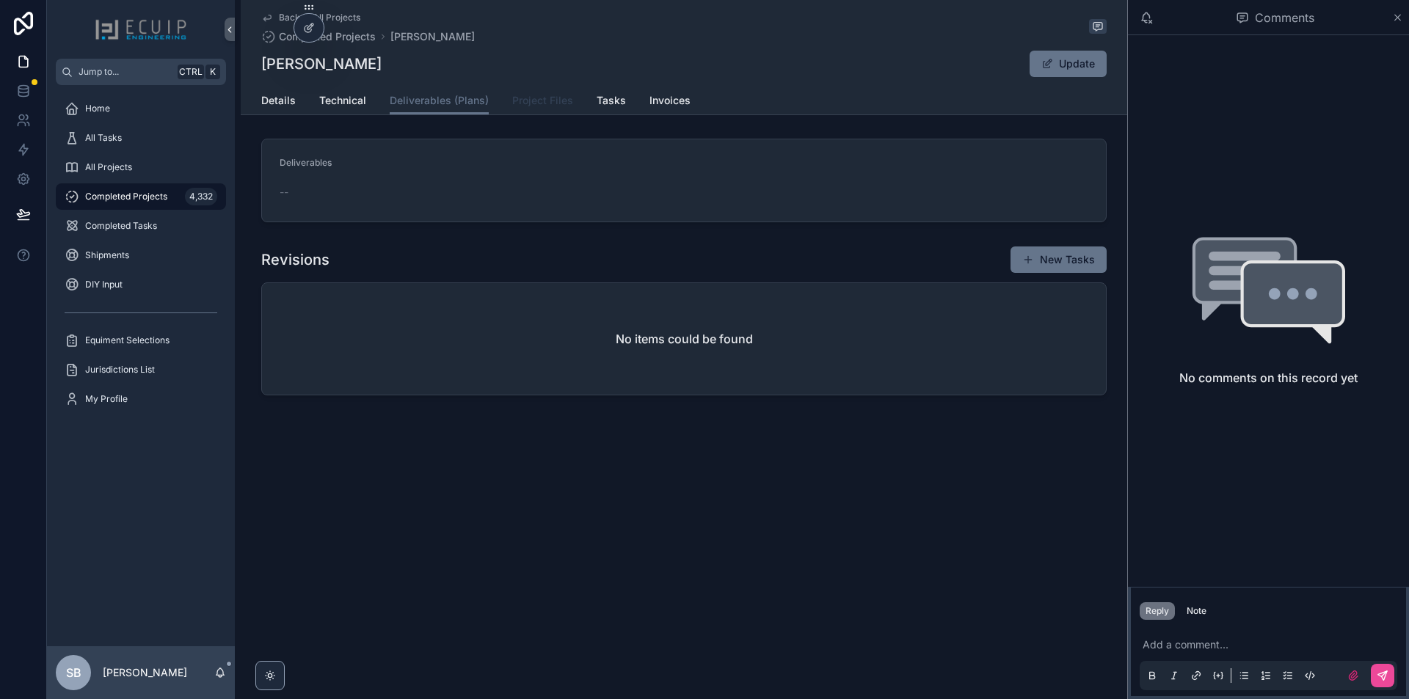
click at [528, 101] on span "Project Files" at bounding box center [542, 100] width 61 height 15
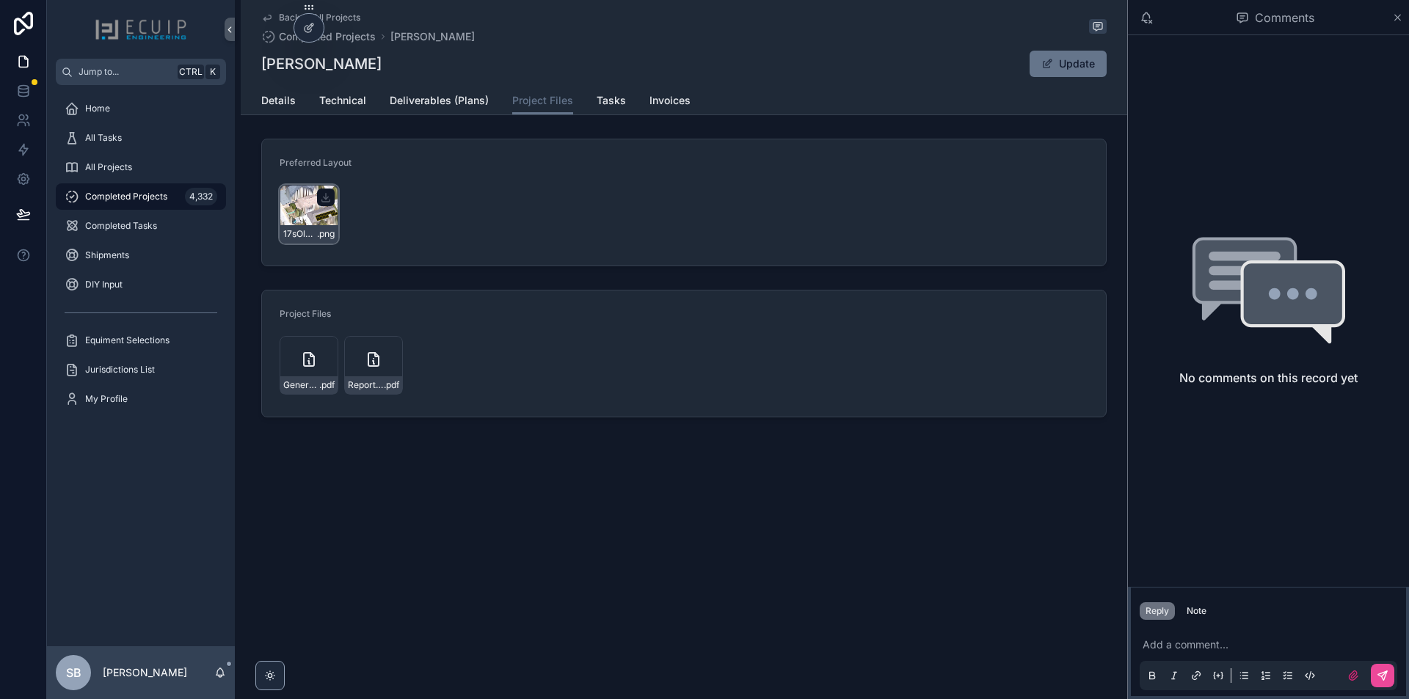
click at [294, 219] on div "17sOleandermock .png" at bounding box center [309, 214] width 59 height 59
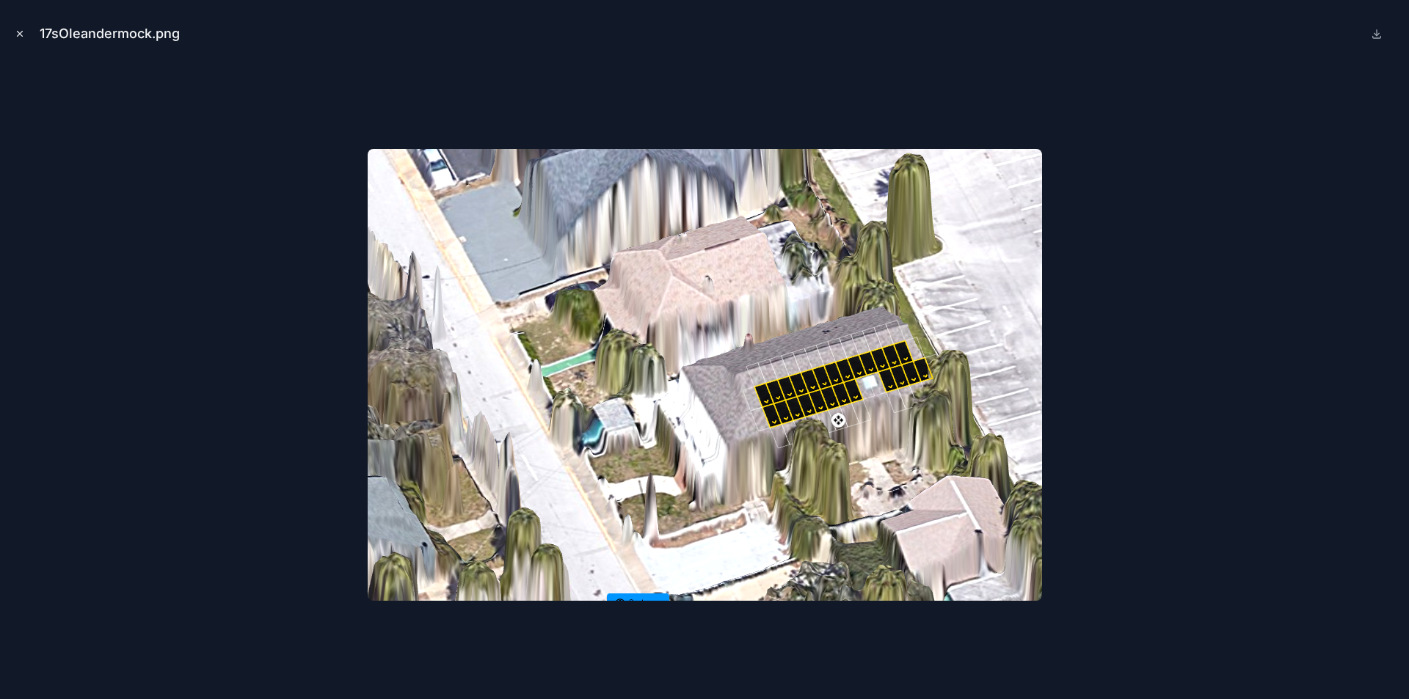
click at [17, 34] on icon "Close modal" at bounding box center [20, 34] width 10 height 10
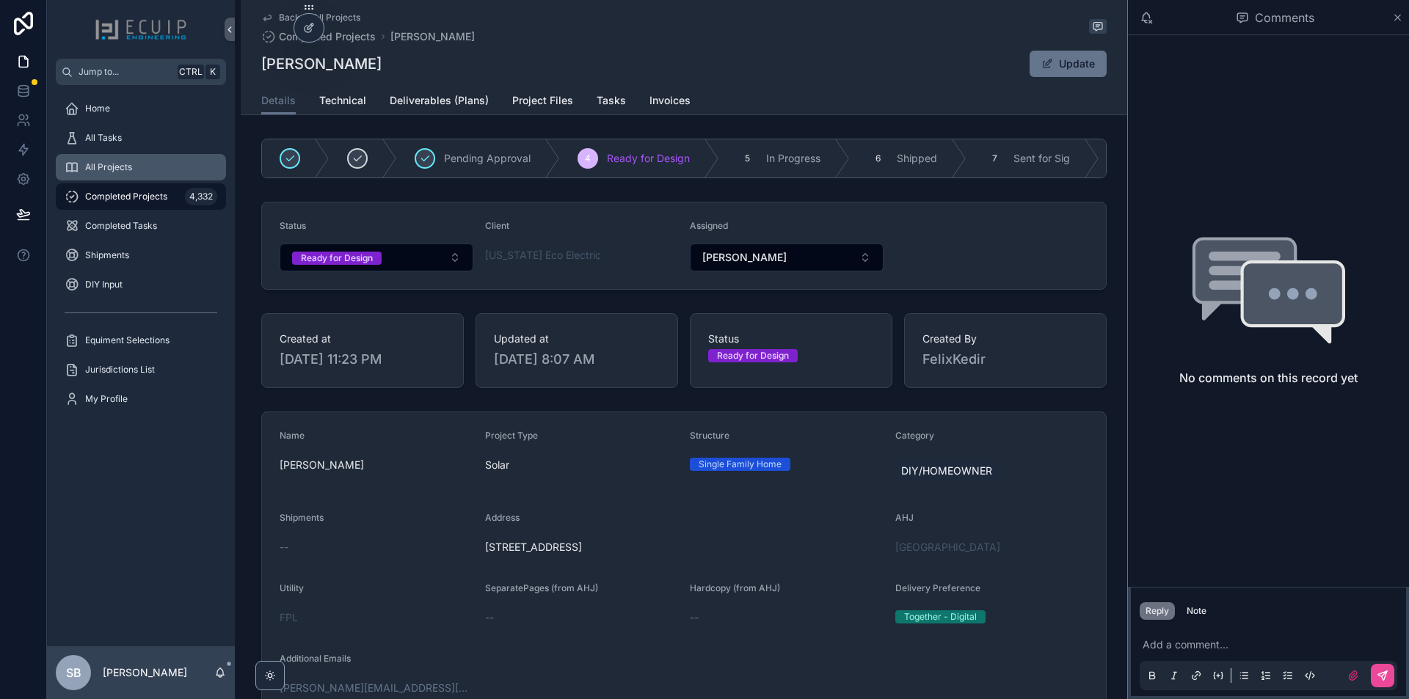
click at [142, 171] on div "All Projects" at bounding box center [141, 167] width 153 height 23
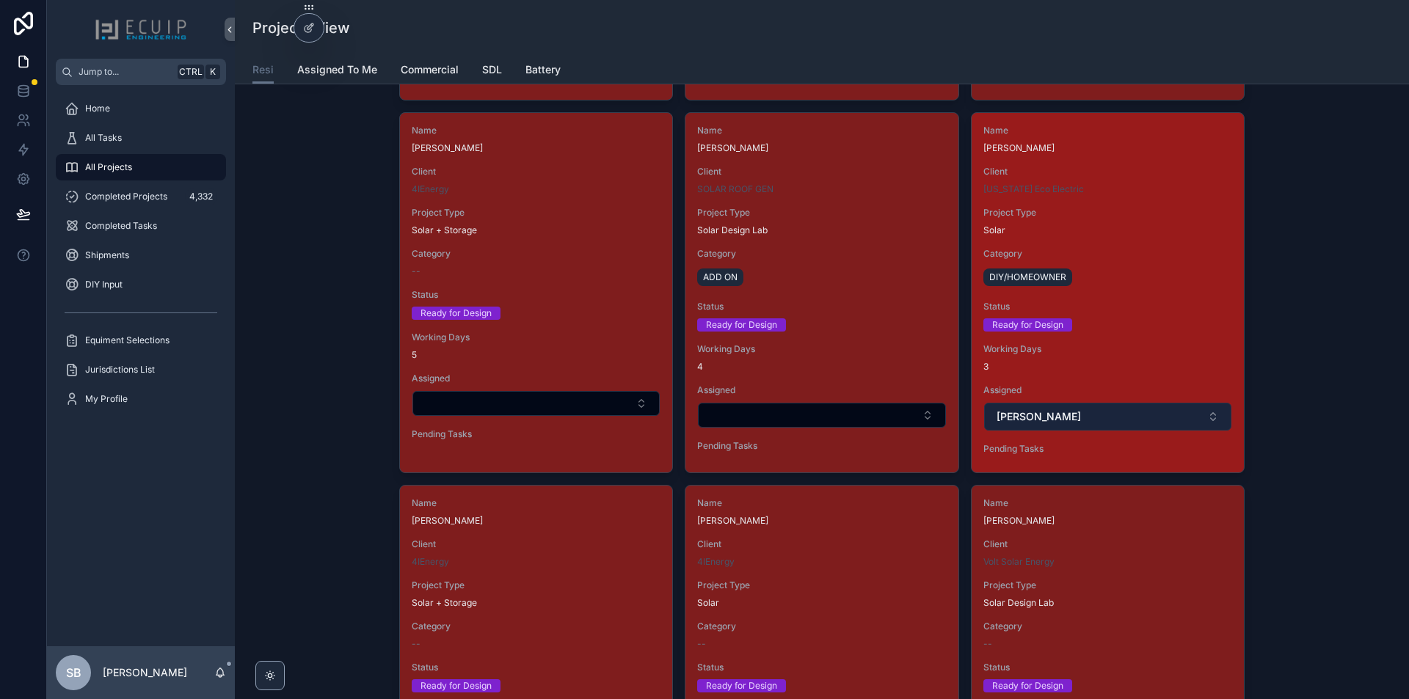
scroll to position [2642, 0]
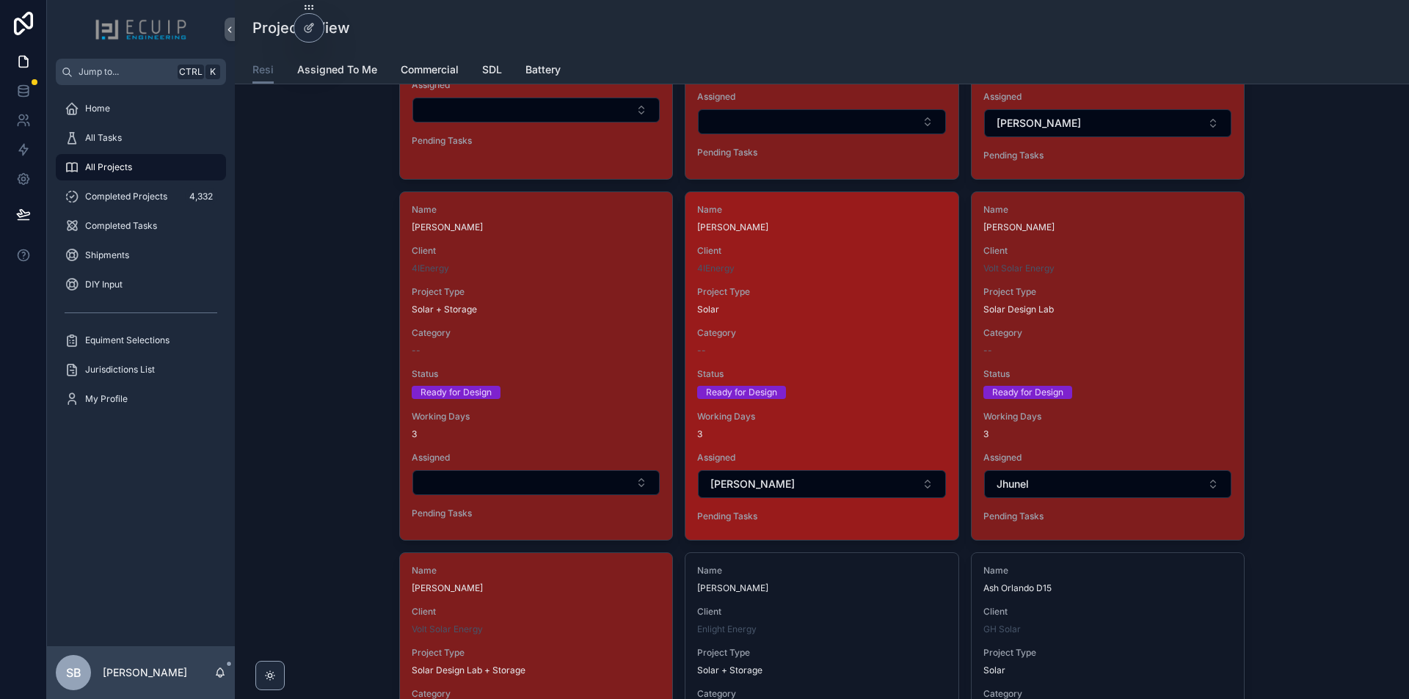
click at [872, 339] on div "Category --" at bounding box center [821, 341] width 249 height 29
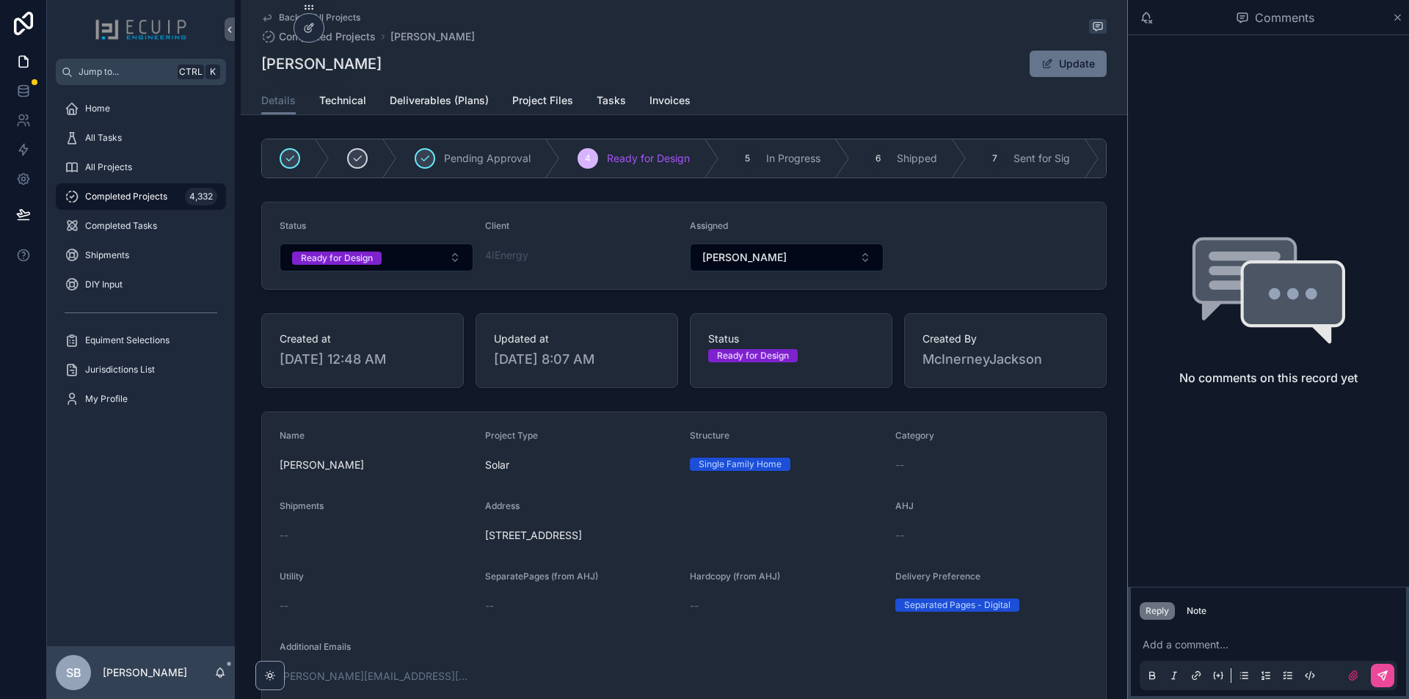
drag, startPoint x: 371, startPoint y: 68, endPoint x: 259, endPoint y: 71, distance: 112.3
click at [261, 71] on div "Shelby Epperly Update" at bounding box center [683, 64] width 845 height 28
copy h1 "[PERSON_NAME]"
drag, startPoint x: 664, startPoint y: 542, endPoint x: 480, endPoint y: 553, distance: 184.5
click at [480, 553] on form "Name Shelby Epperly Project Type Solar Structure Single Family Home Category --…" at bounding box center [684, 629] width 844 height 434
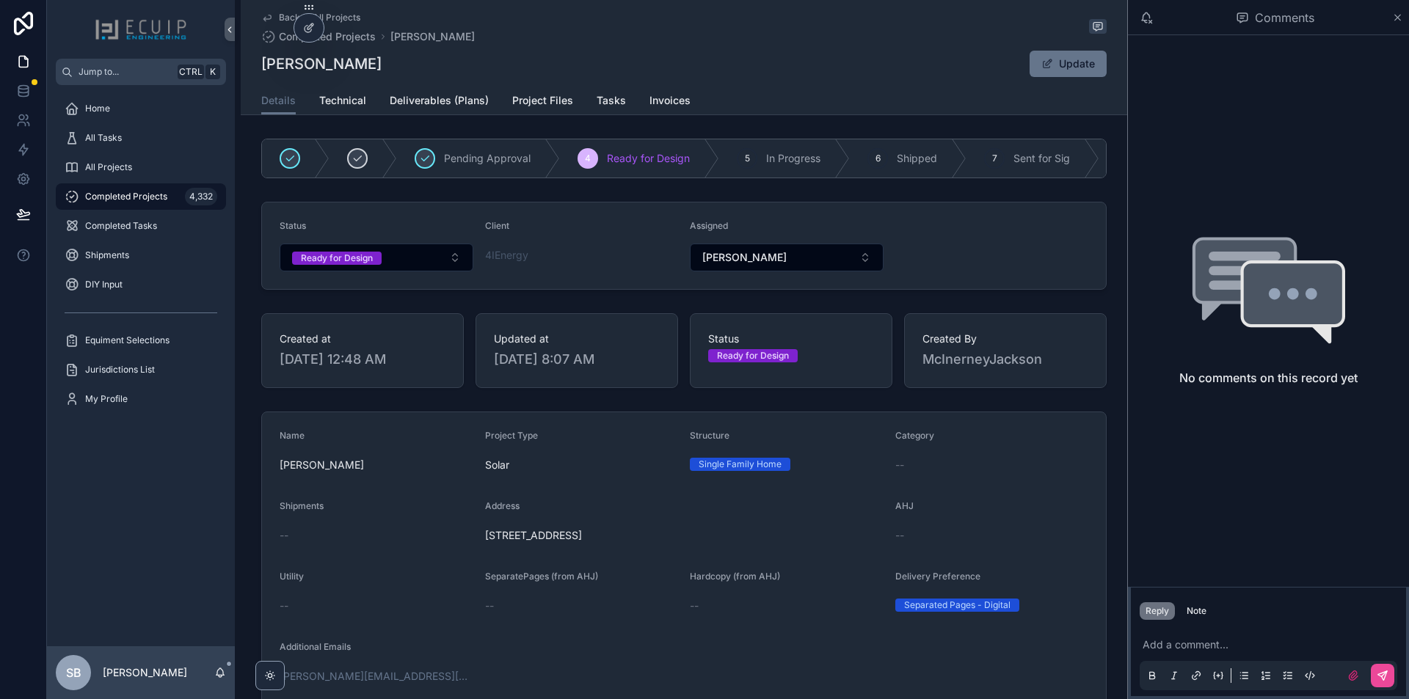
copy span "59 S Ritters Ln, Owings Mills, MD 21117"
click at [349, 99] on span "Technical" at bounding box center [342, 100] width 47 height 15
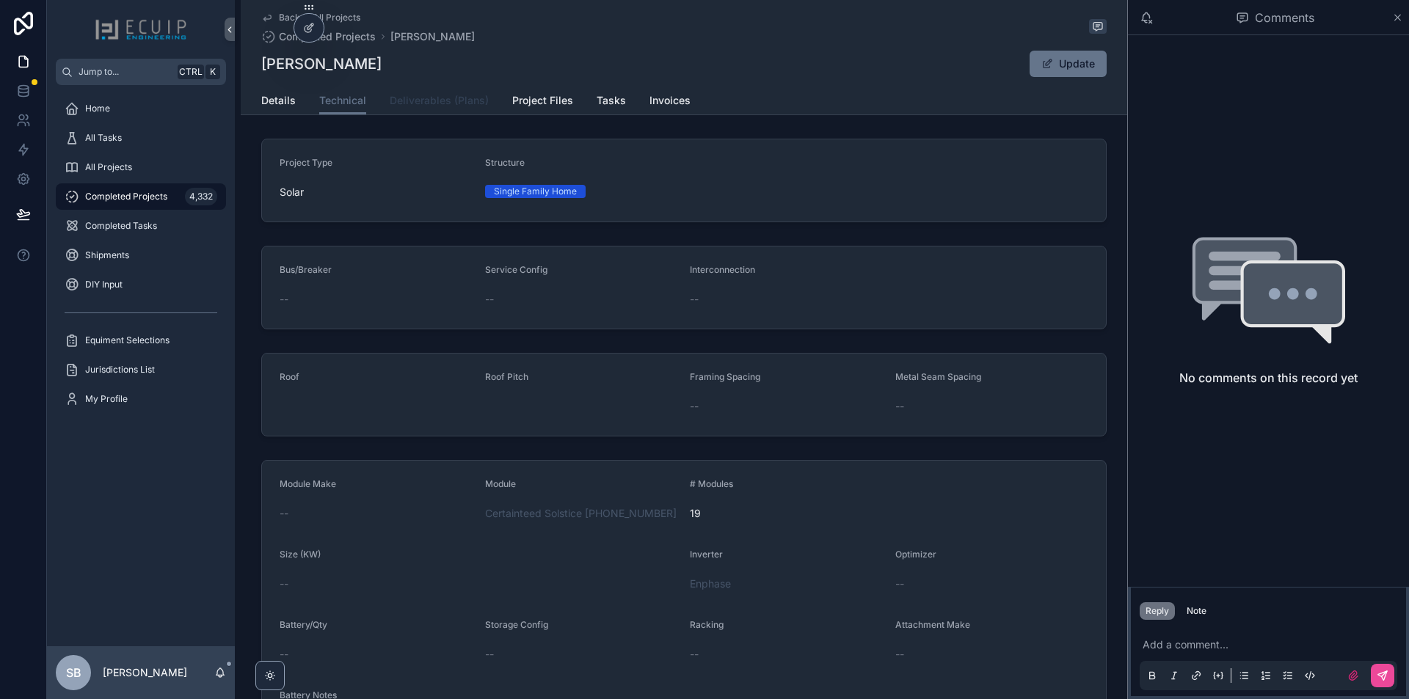
click at [397, 106] on span "Deliverables (Plans)" at bounding box center [439, 100] width 99 height 15
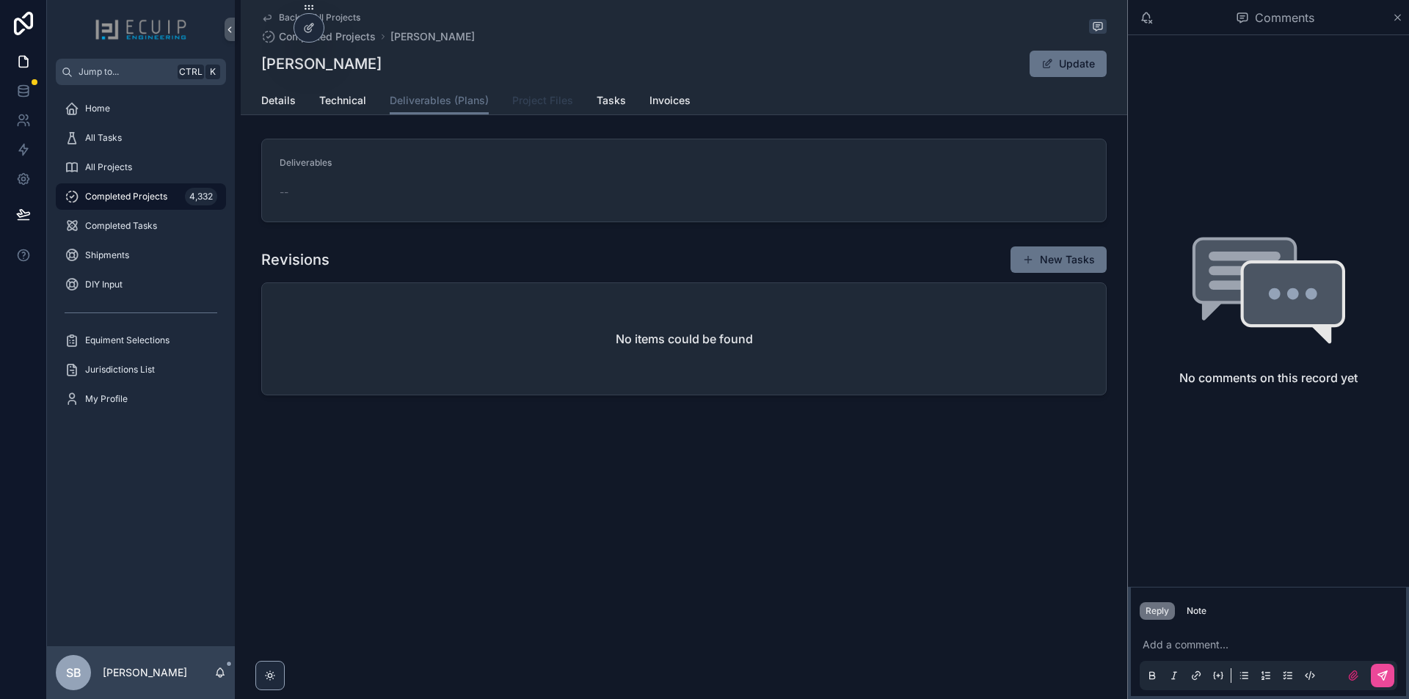
click at [537, 99] on span "Project Files" at bounding box center [542, 100] width 61 height 15
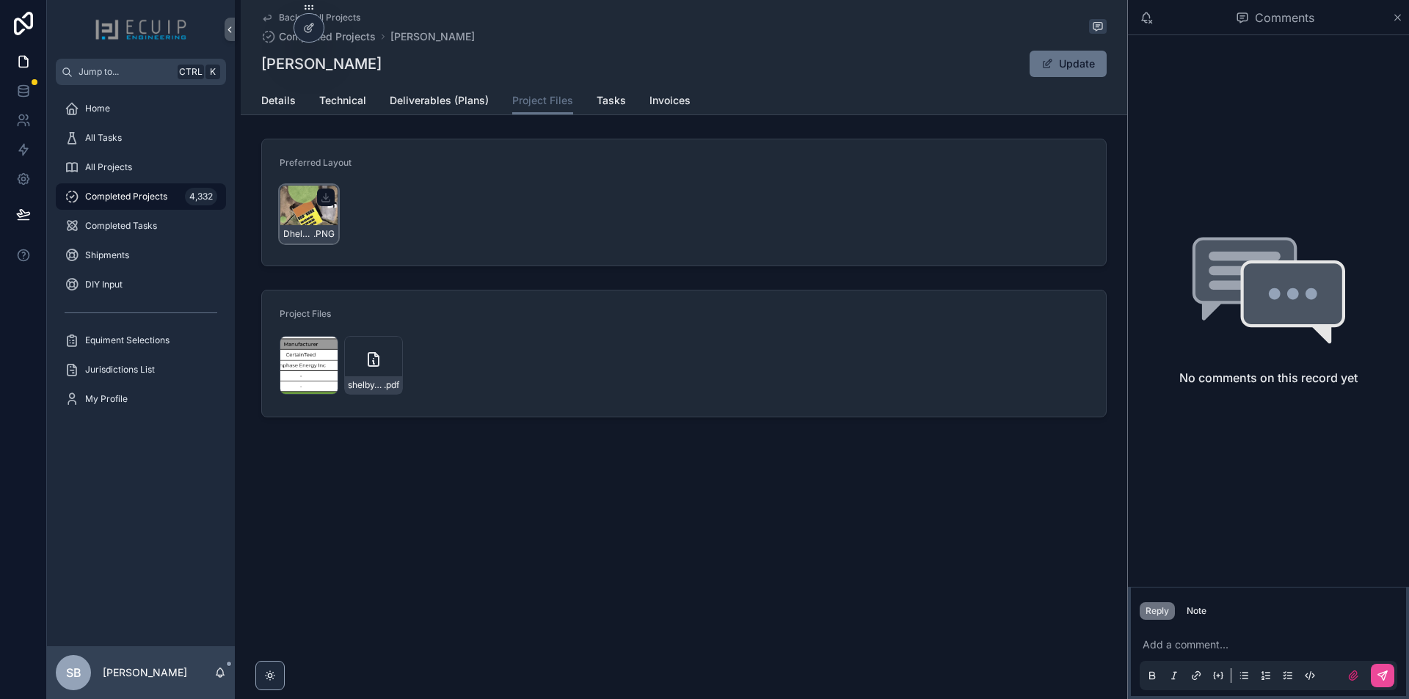
click at [310, 217] on div "Dhelby-design .PNG" at bounding box center [309, 214] width 59 height 59
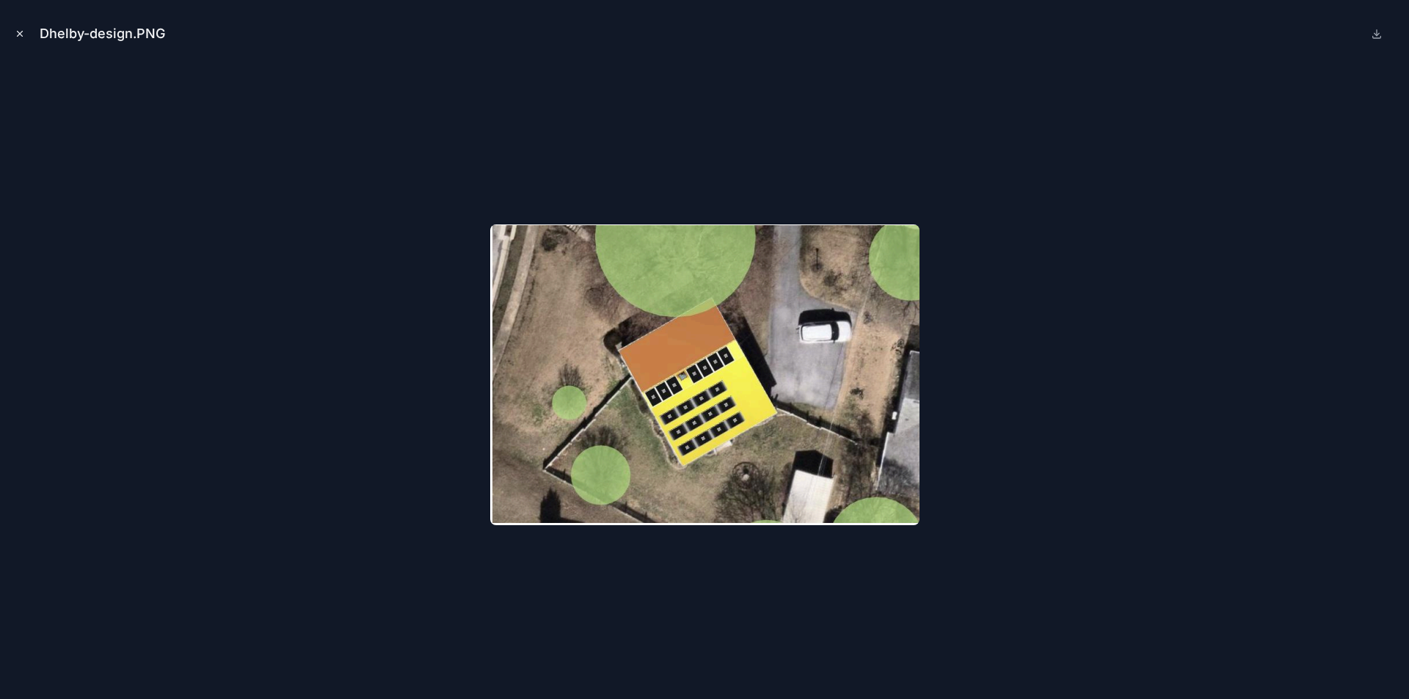
click at [21, 32] on icon "Close modal" at bounding box center [20, 34] width 5 height 5
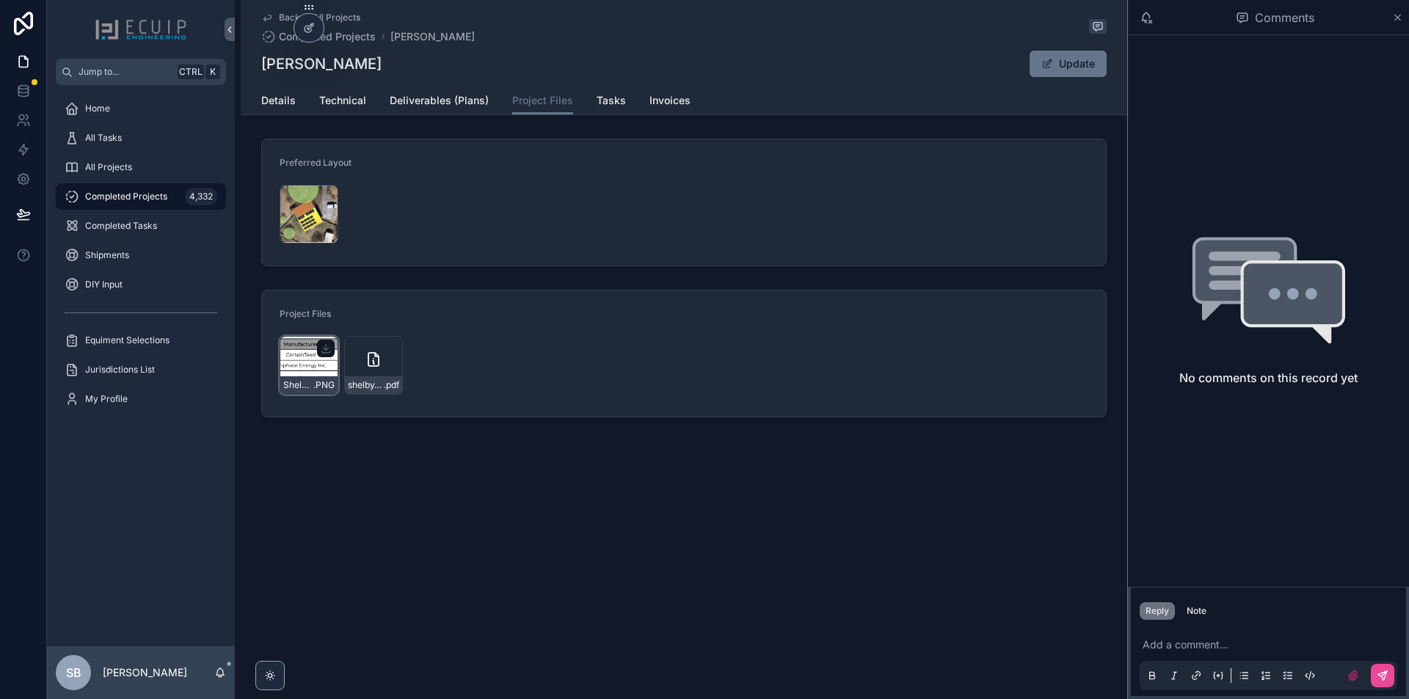
click at [299, 361] on div "Shelby-site-specs .PNG" at bounding box center [309, 365] width 59 height 59
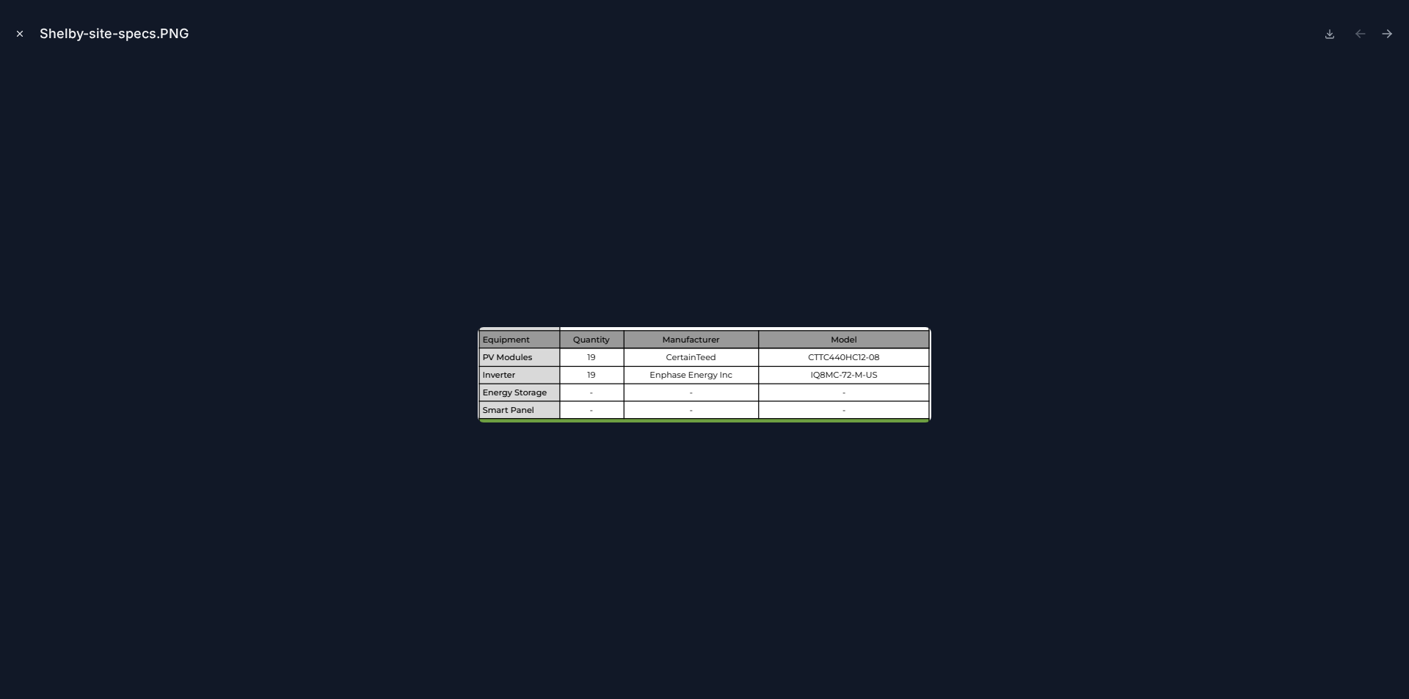
click at [21, 38] on icon "Close modal" at bounding box center [20, 34] width 10 height 10
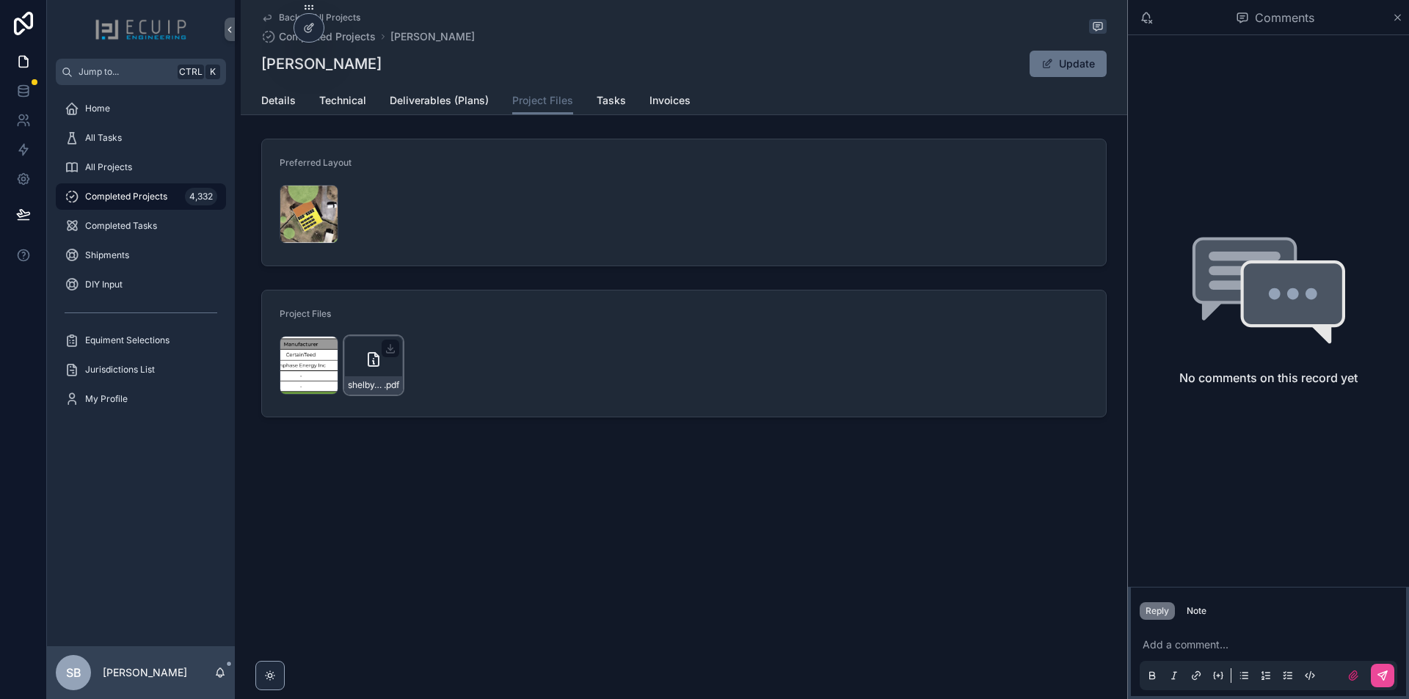
click at [352, 352] on div "shelby_epperly_59_s_ritters_ln_owin_solar_-_roof_mount .pdf" at bounding box center [373, 365] width 59 height 59
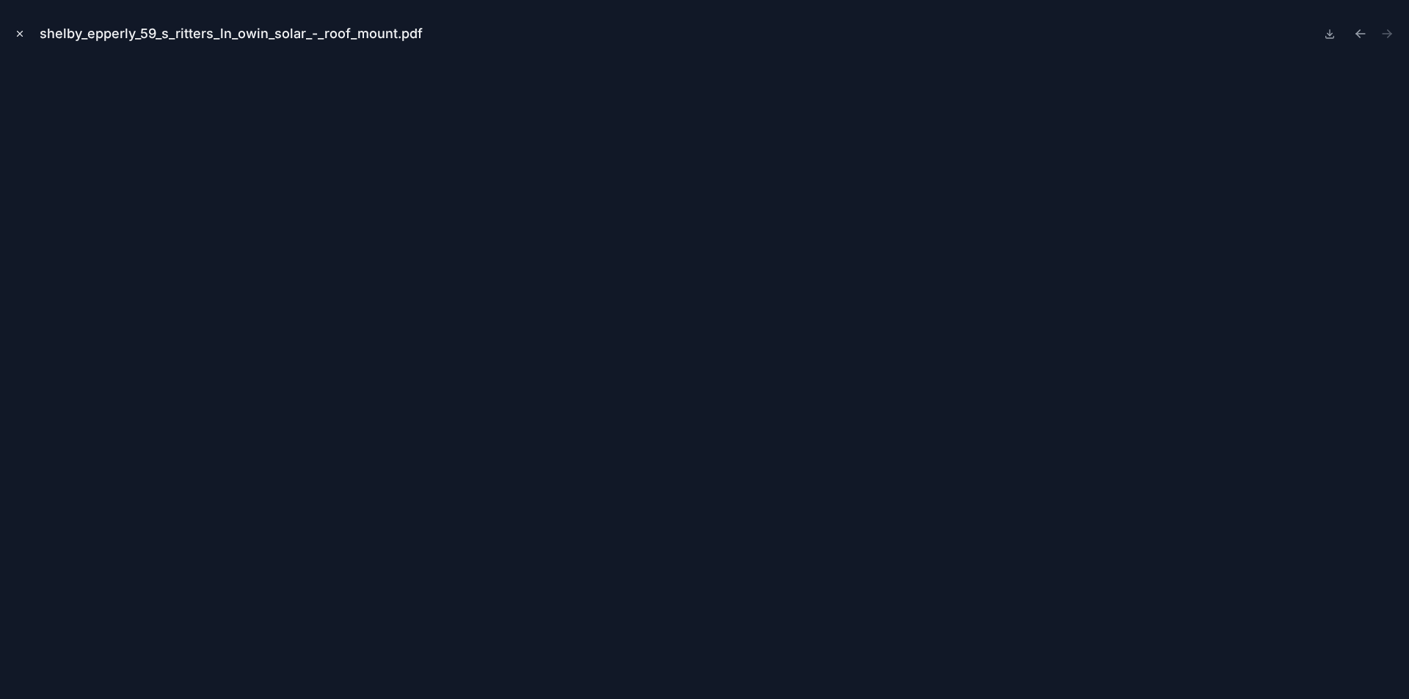
click at [18, 34] on icon "Close modal" at bounding box center [20, 34] width 10 height 10
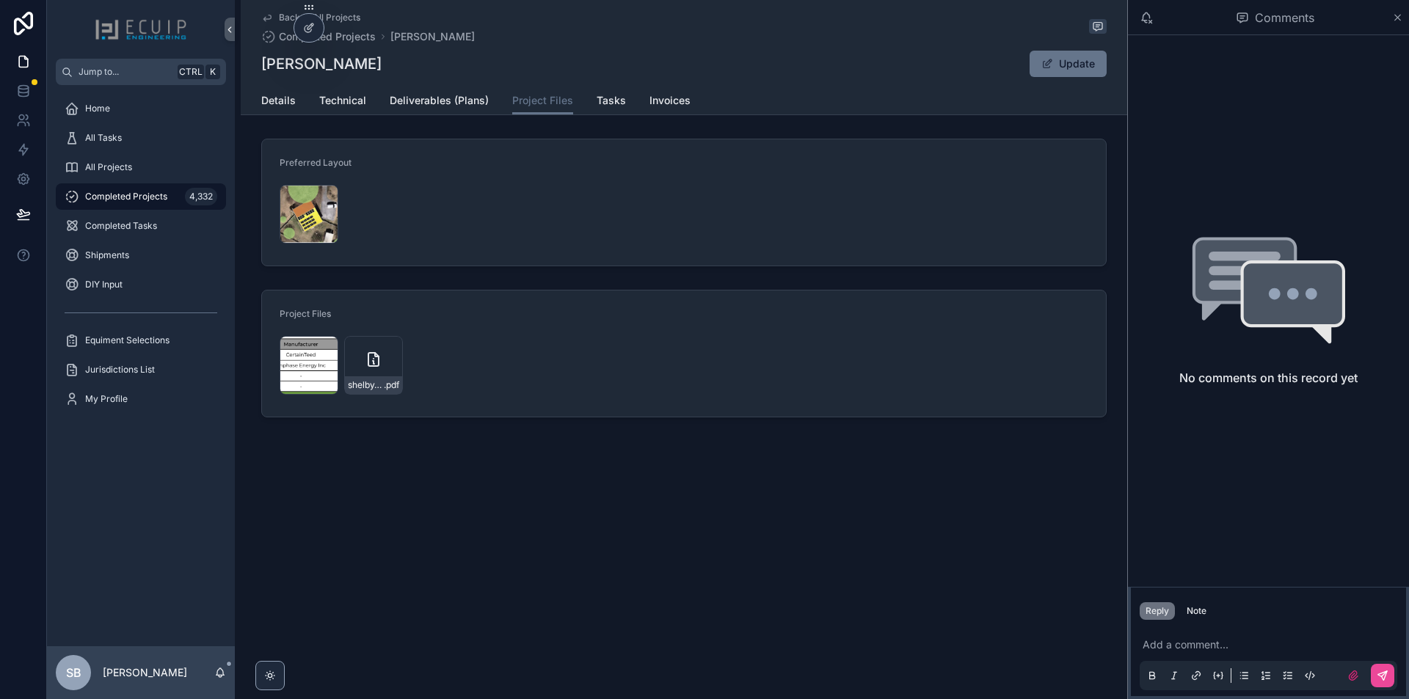
click at [316, 108] on div "Details Technical Deliverables (Plans) Project Files Tasks Invoices" at bounding box center [683, 101] width 845 height 28
click at [324, 106] on span "Technical" at bounding box center [342, 100] width 47 height 15
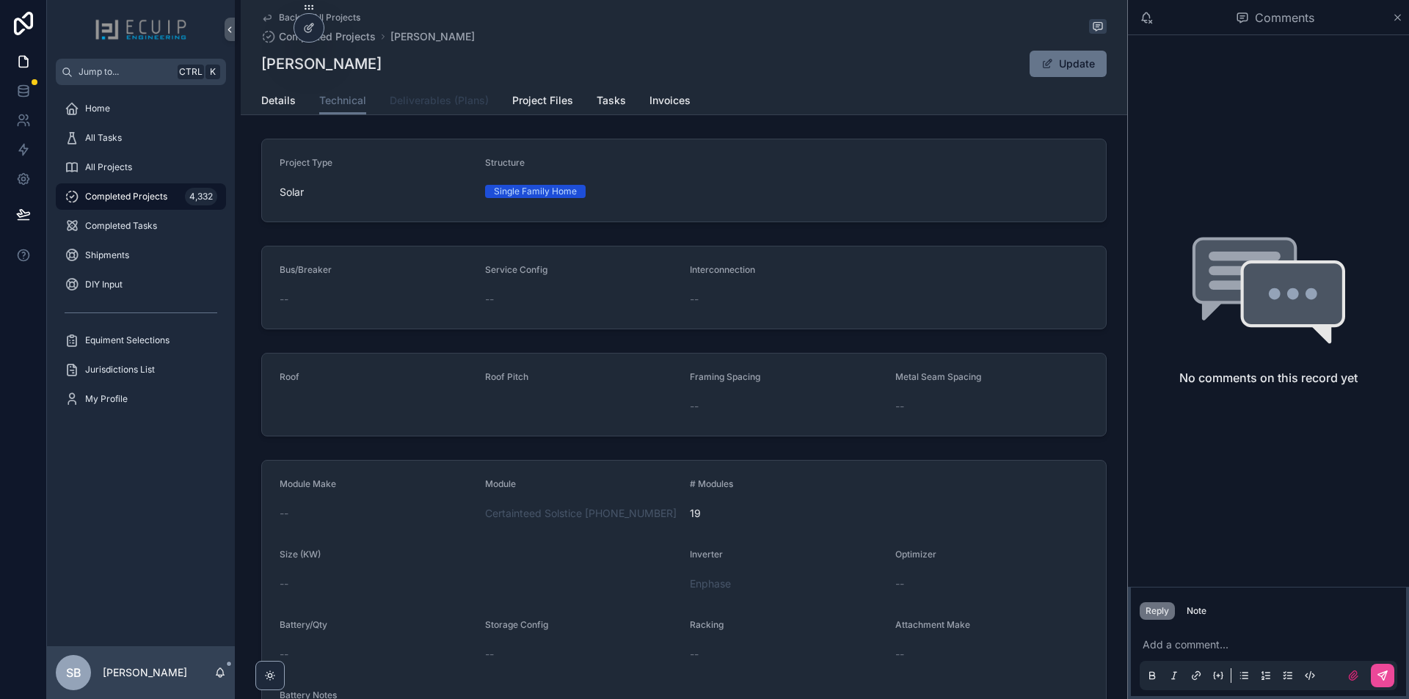
click at [447, 101] on span "Deliverables (Plans)" at bounding box center [439, 100] width 99 height 15
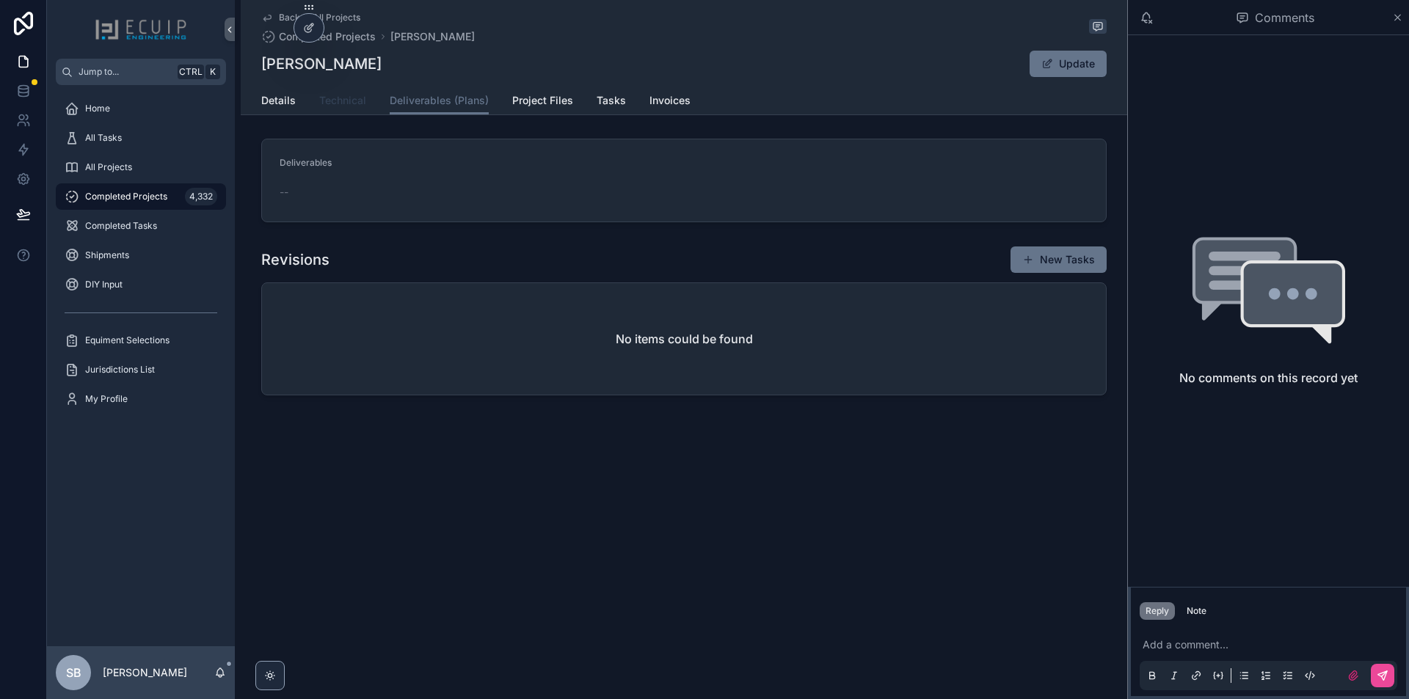
click at [330, 100] on span "Technical" at bounding box center [342, 100] width 47 height 15
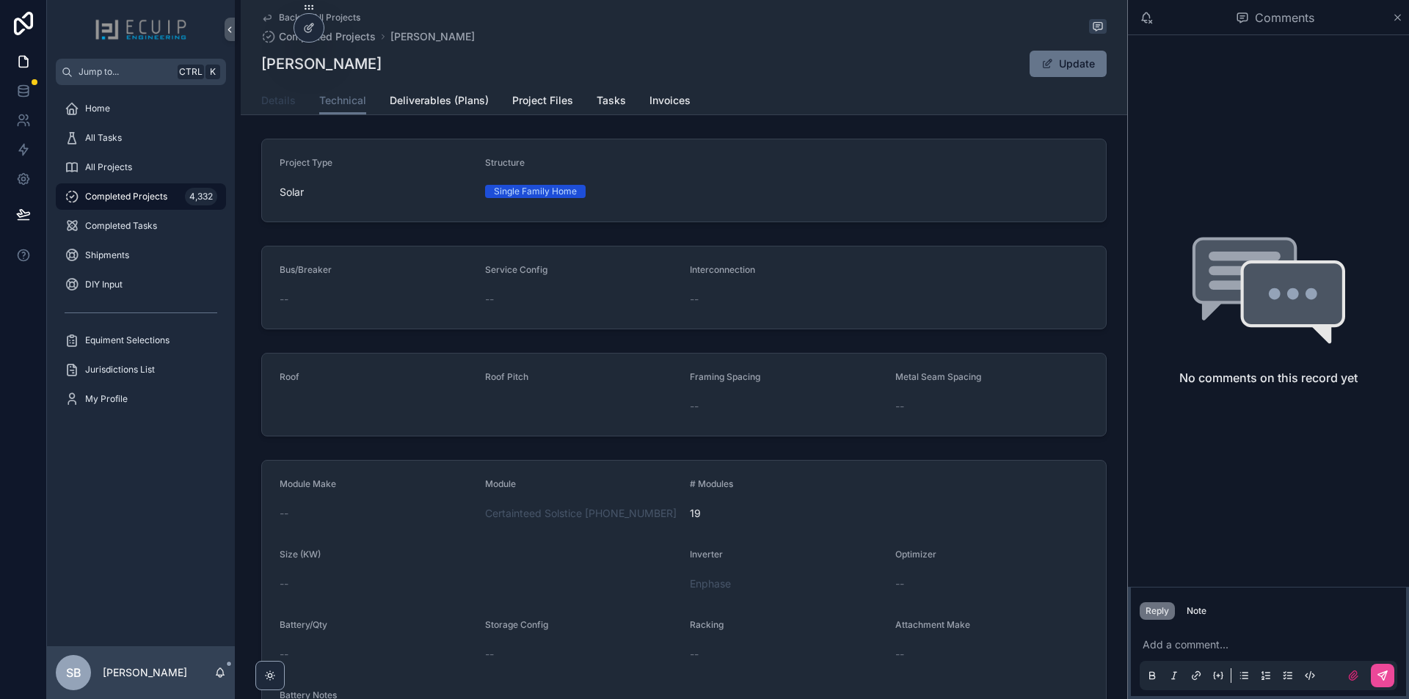
click at [286, 107] on span "Details" at bounding box center [278, 100] width 34 height 15
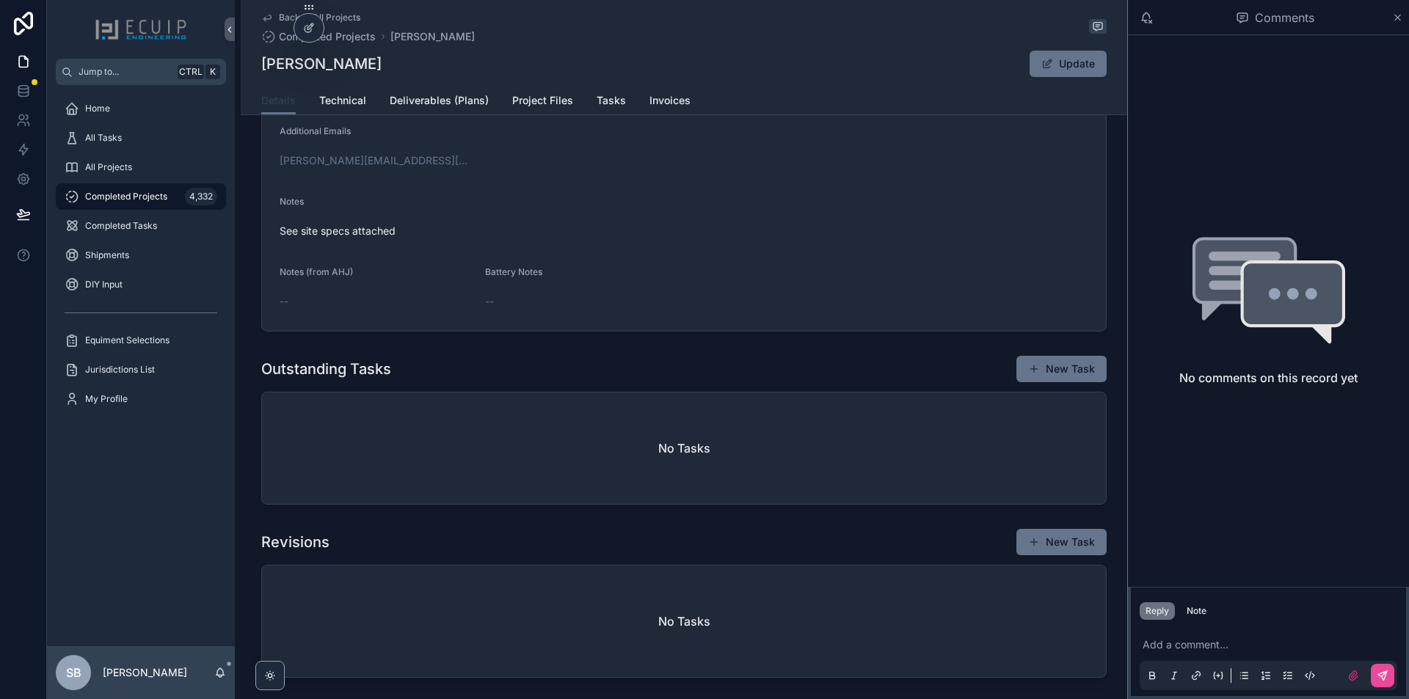
scroll to position [509, 0]
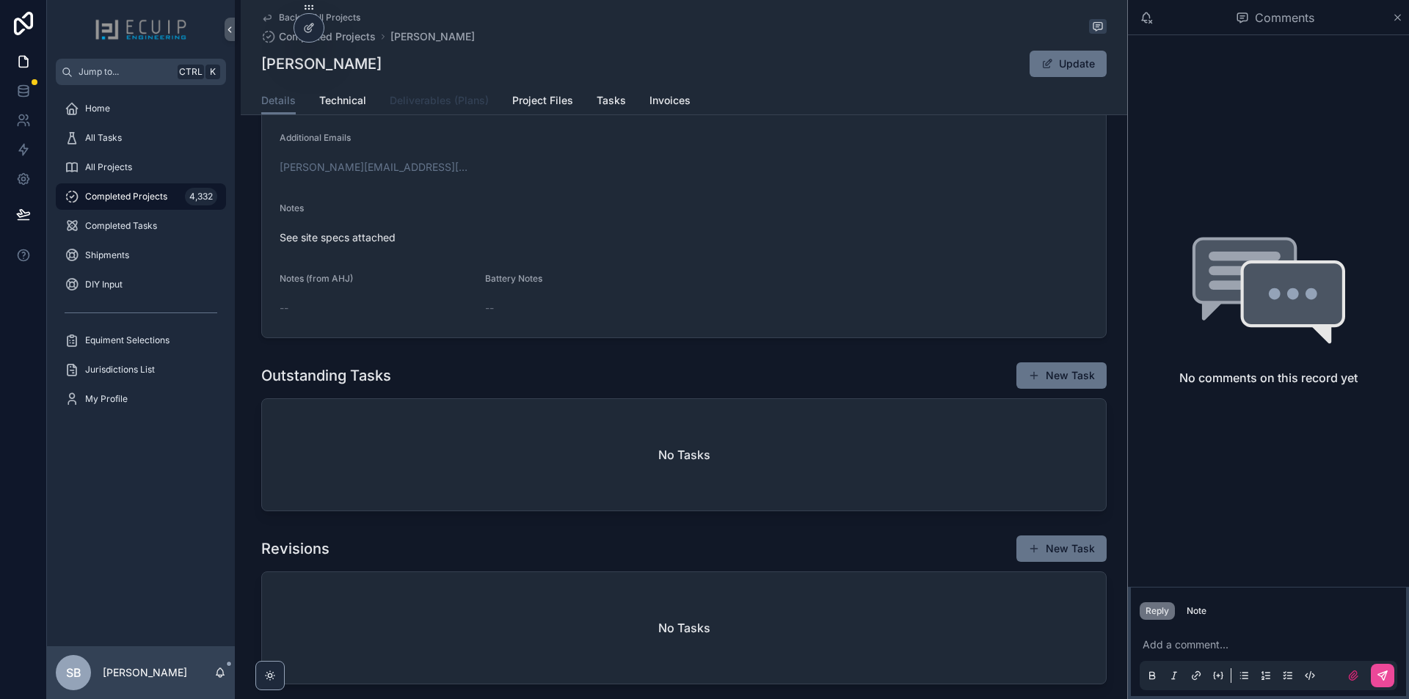
click at [434, 102] on span "Deliverables (Plans)" at bounding box center [439, 100] width 99 height 15
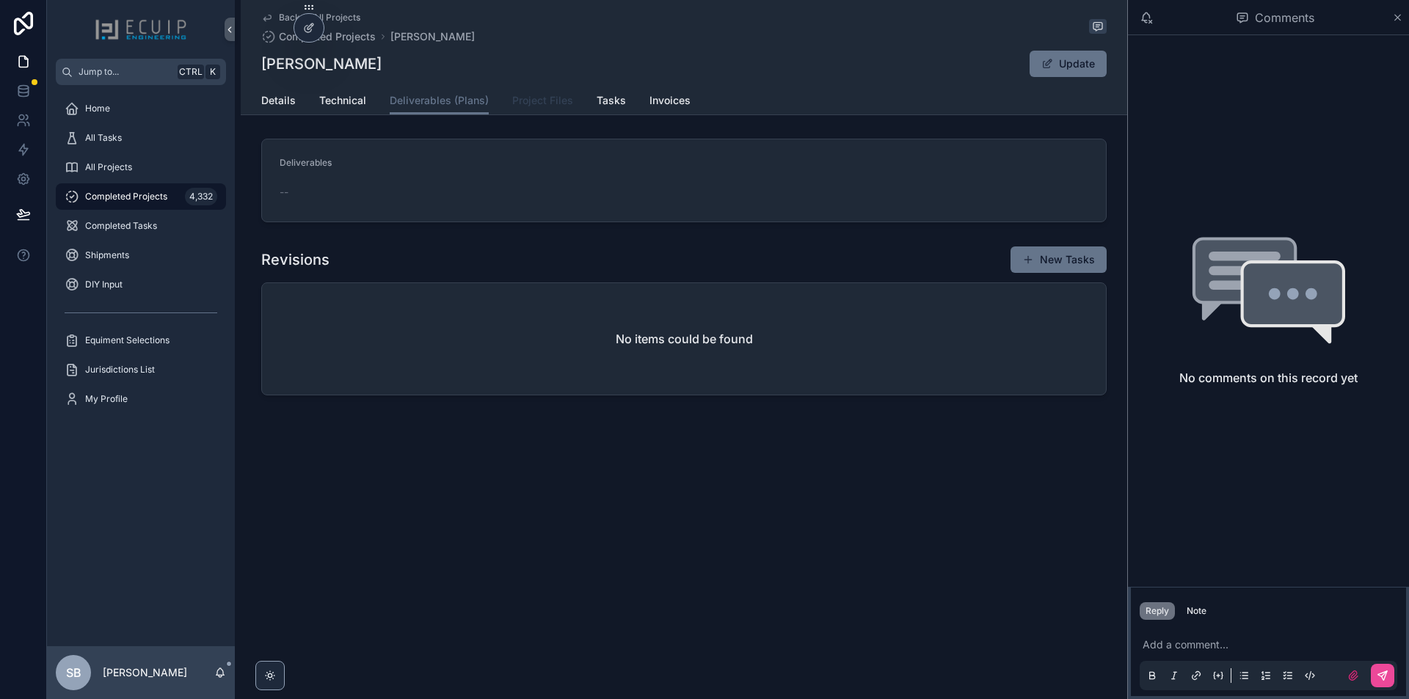
click at [548, 99] on span "Project Files" at bounding box center [542, 100] width 61 height 15
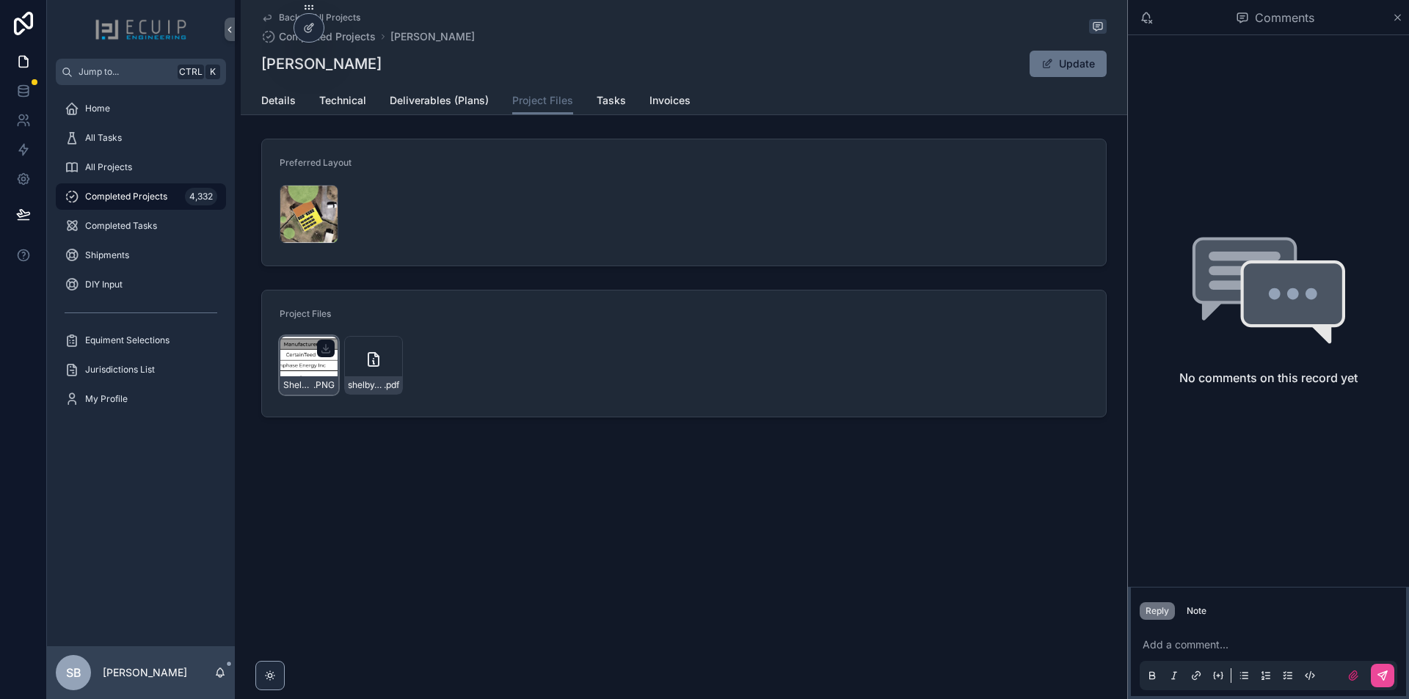
click at [304, 365] on div "Shelby-site-specs .PNG" at bounding box center [309, 365] width 59 height 59
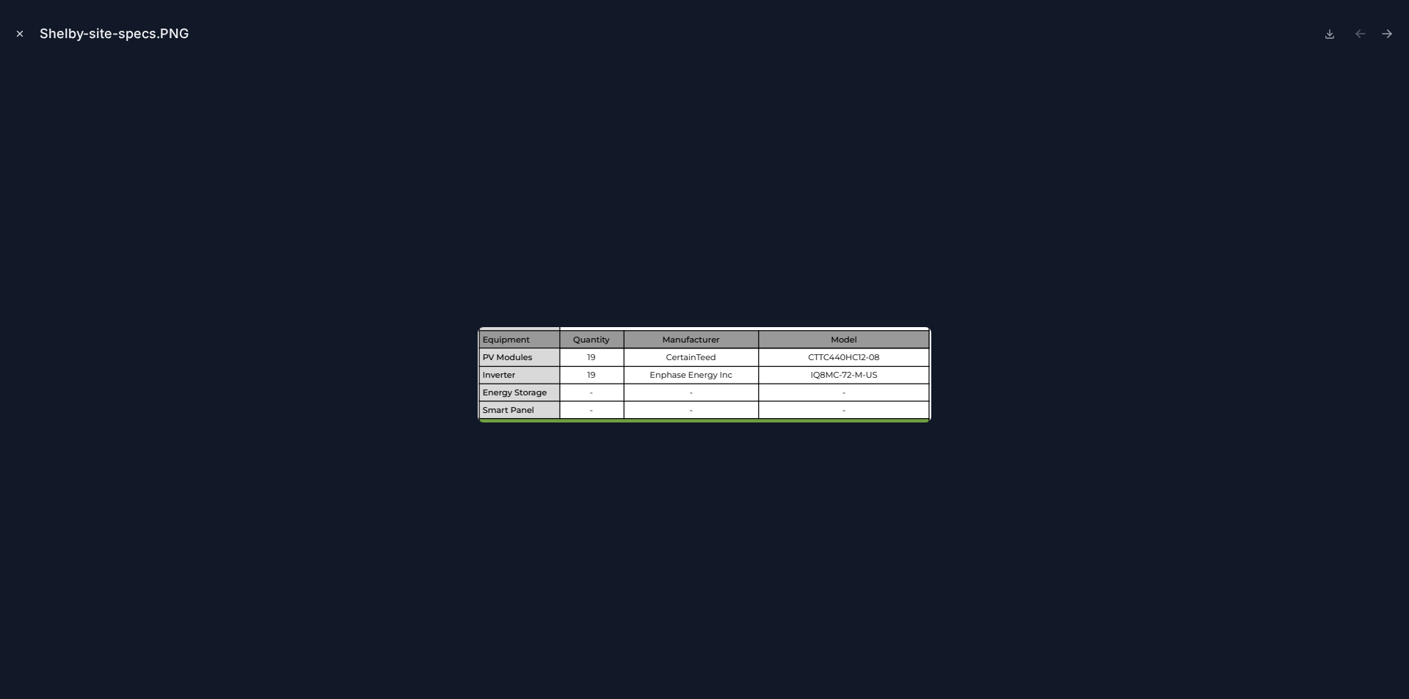
click at [18, 34] on icon "Close modal" at bounding box center [20, 34] width 10 height 10
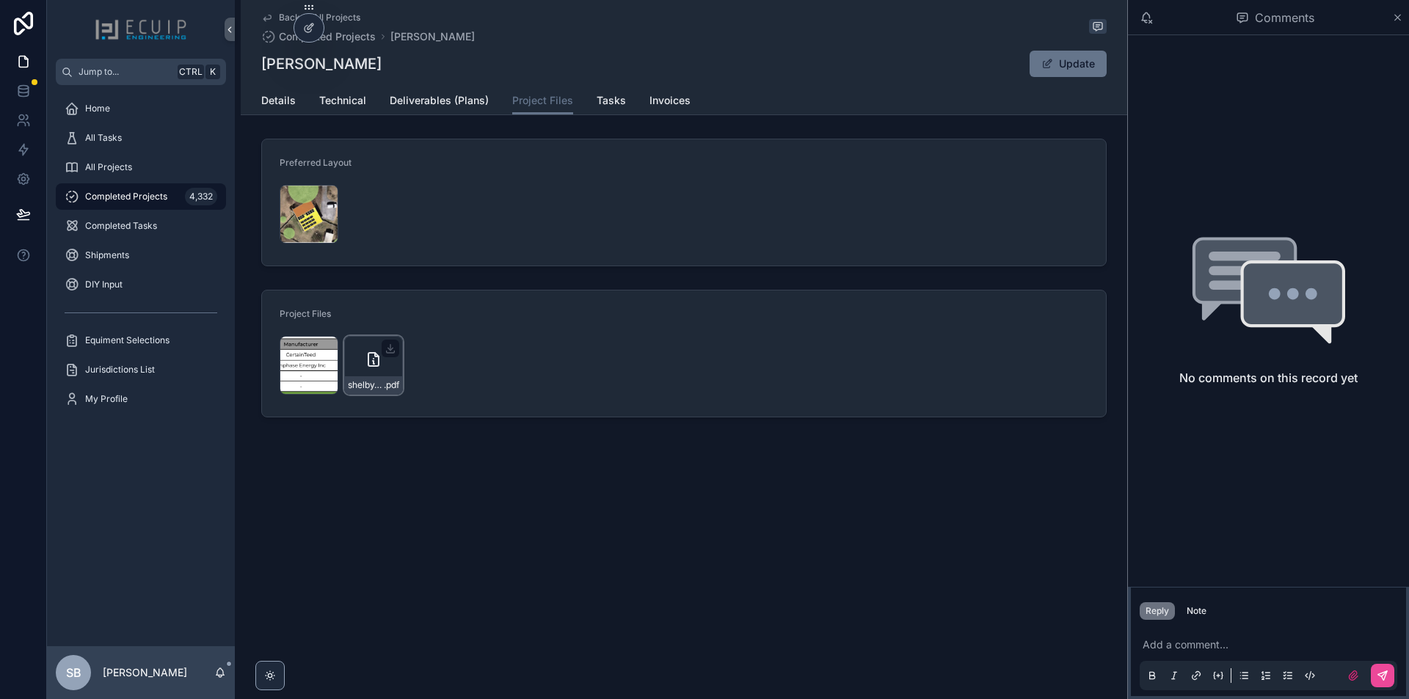
click at [356, 366] on div "shelby_epperly_59_s_ritters_ln_owin_solar_-_roof_mount .pdf" at bounding box center [373, 365] width 59 height 59
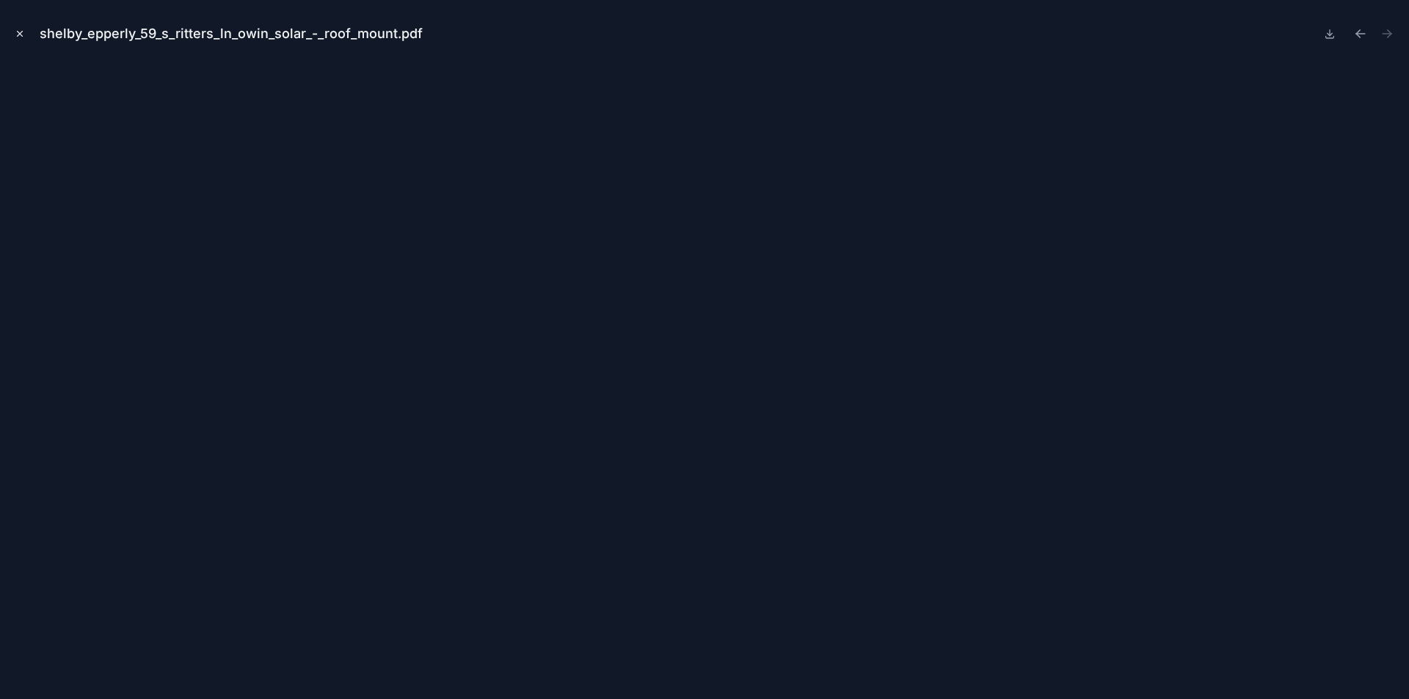
click at [16, 32] on icon "Close modal" at bounding box center [20, 34] width 10 height 10
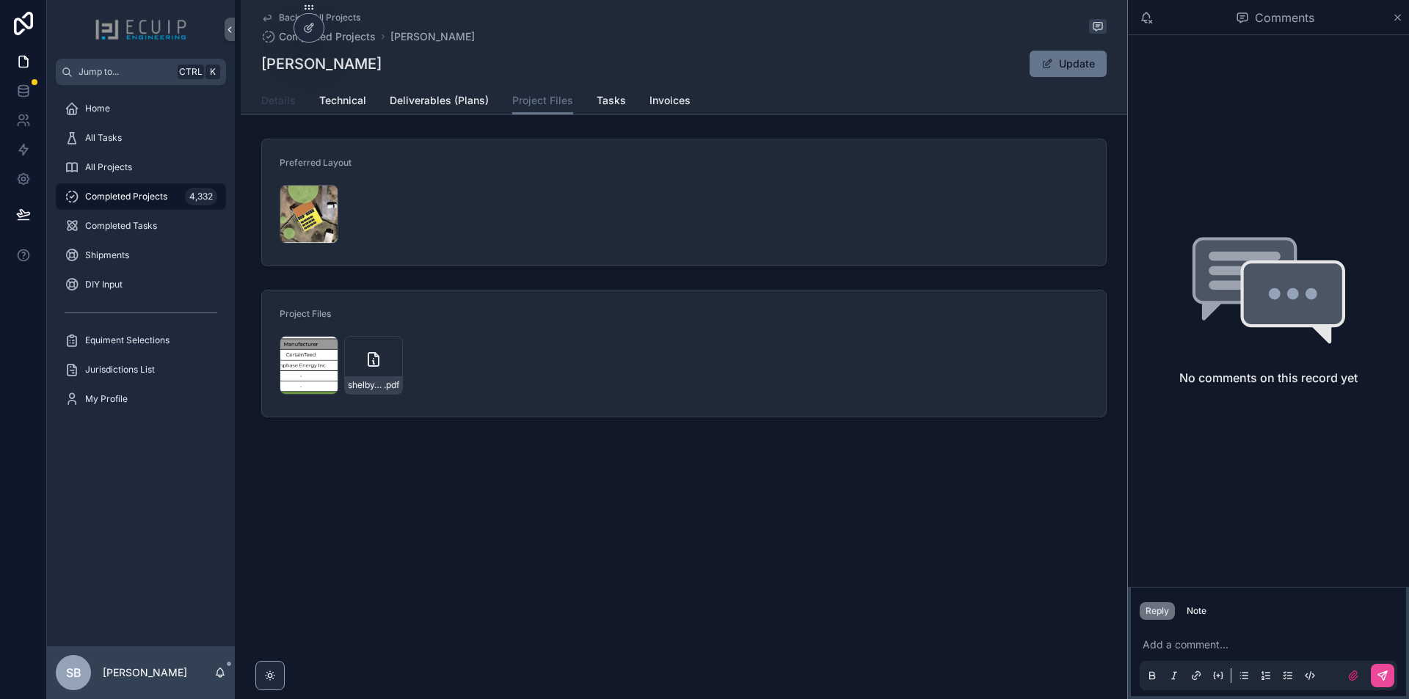
click at [285, 106] on span "Details" at bounding box center [278, 100] width 34 height 15
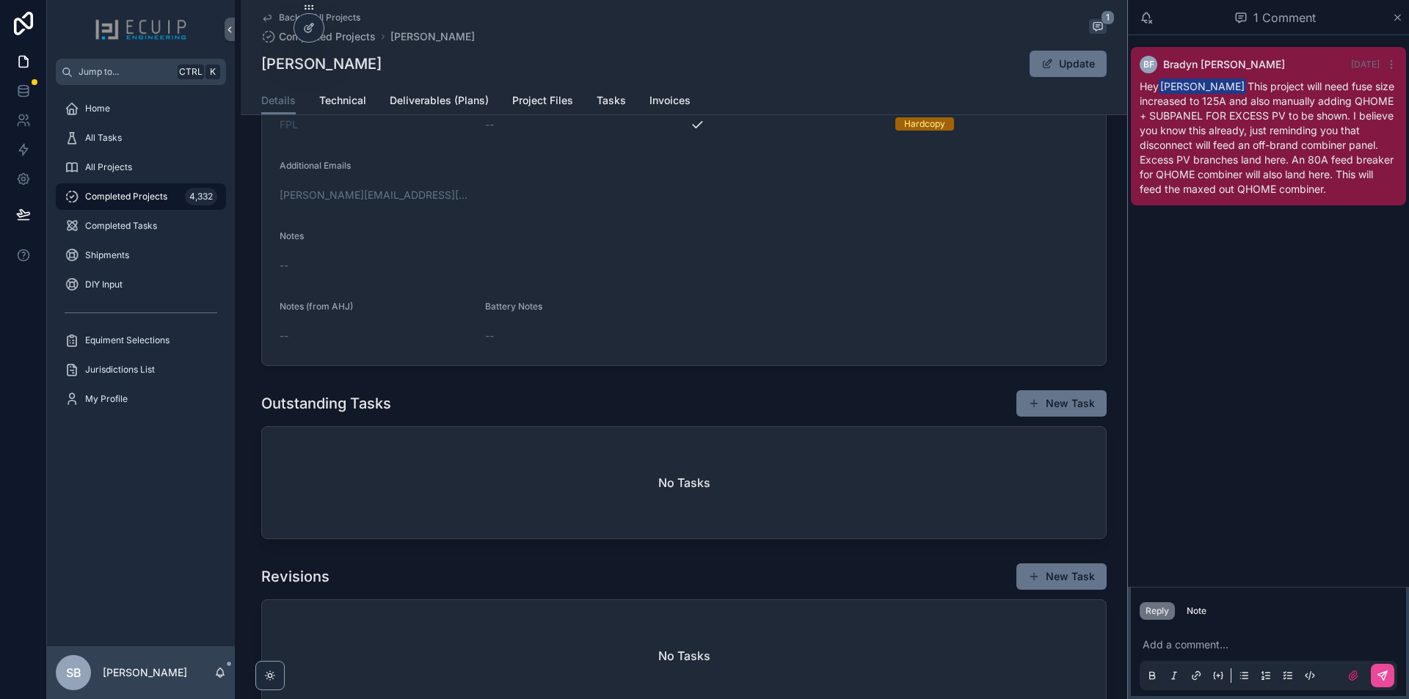
scroll to position [660, 0]
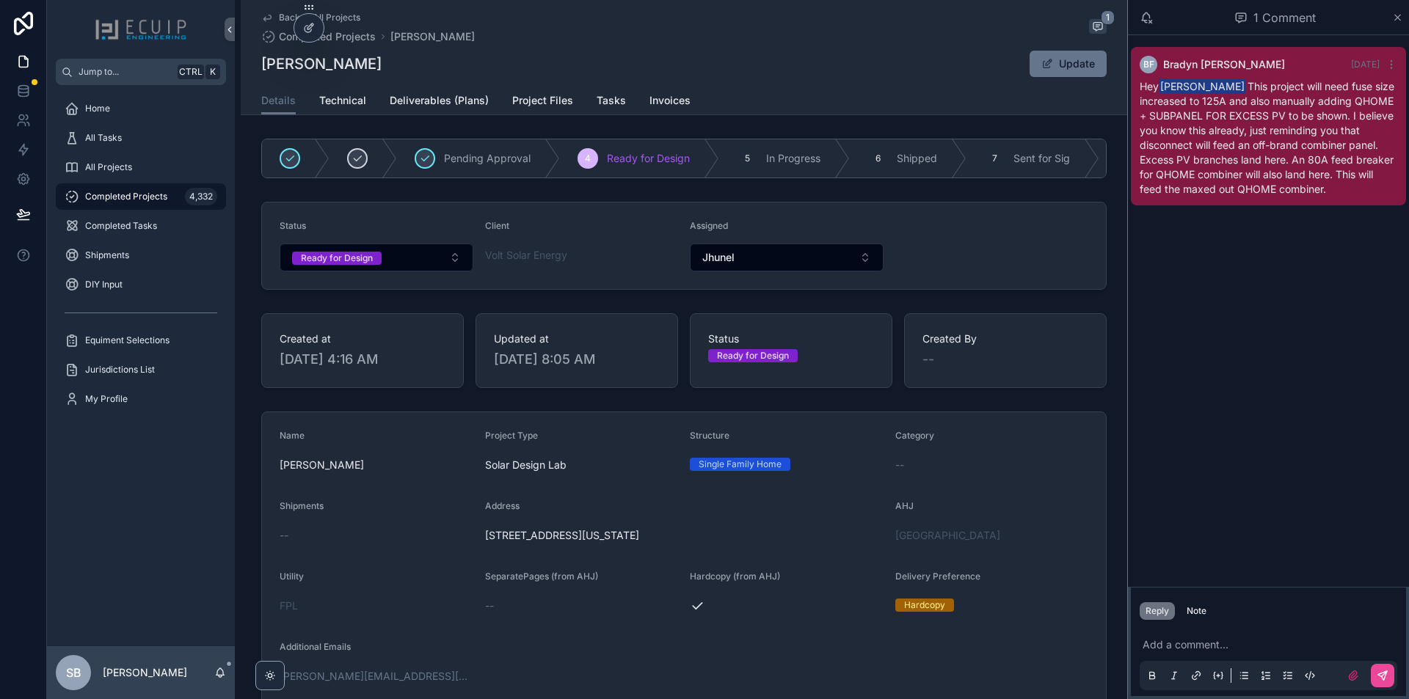
scroll to position [660, 0]
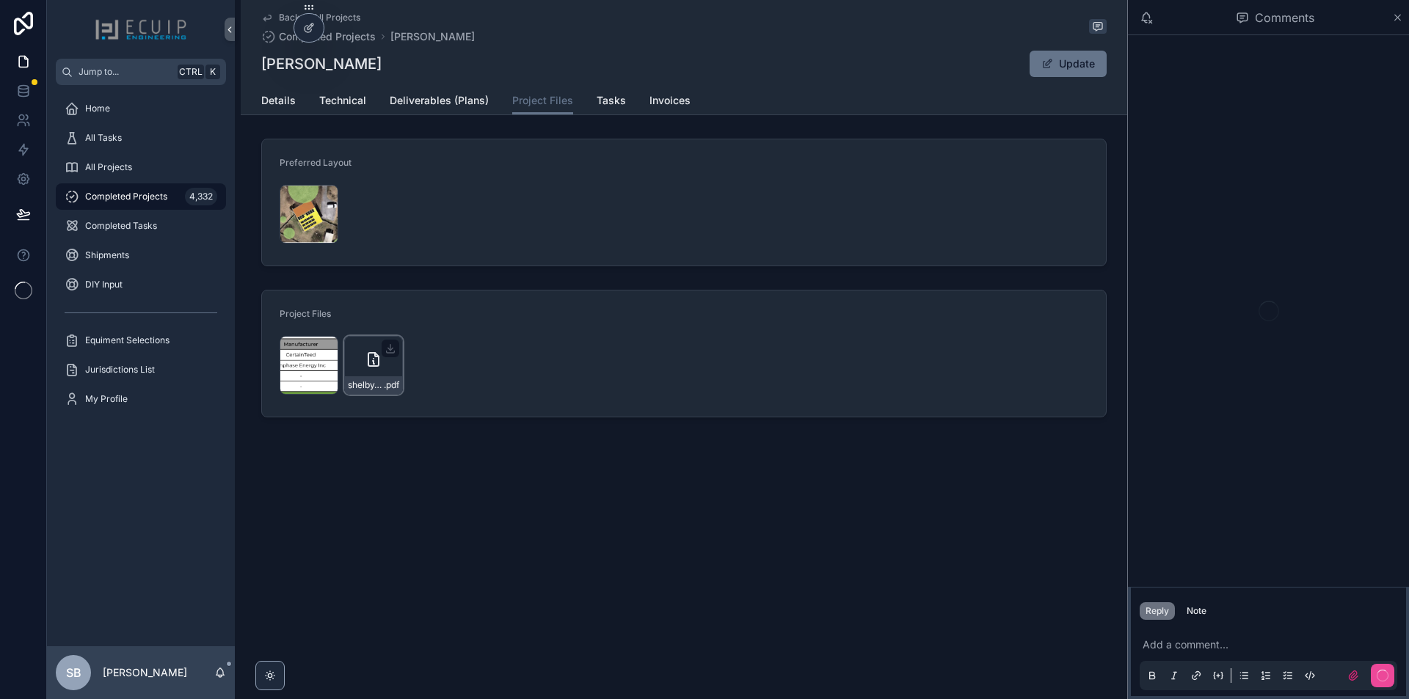
click at [376, 375] on div "shelby_epperly_59_s_ritters_ln_owin_solar_-_roof_mount .pdf" at bounding box center [373, 365] width 59 height 59
